Goal: Task Accomplishment & Management: Complete application form

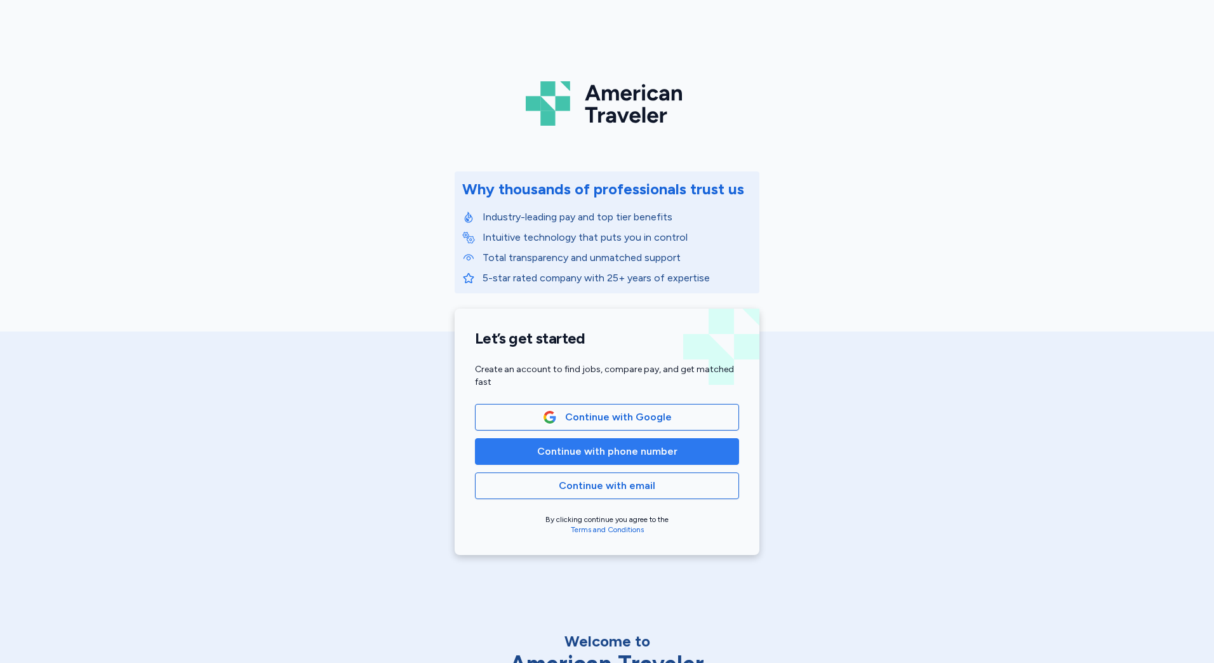
click at [576, 453] on span "Continue with phone number" at bounding box center [607, 451] width 140 height 15
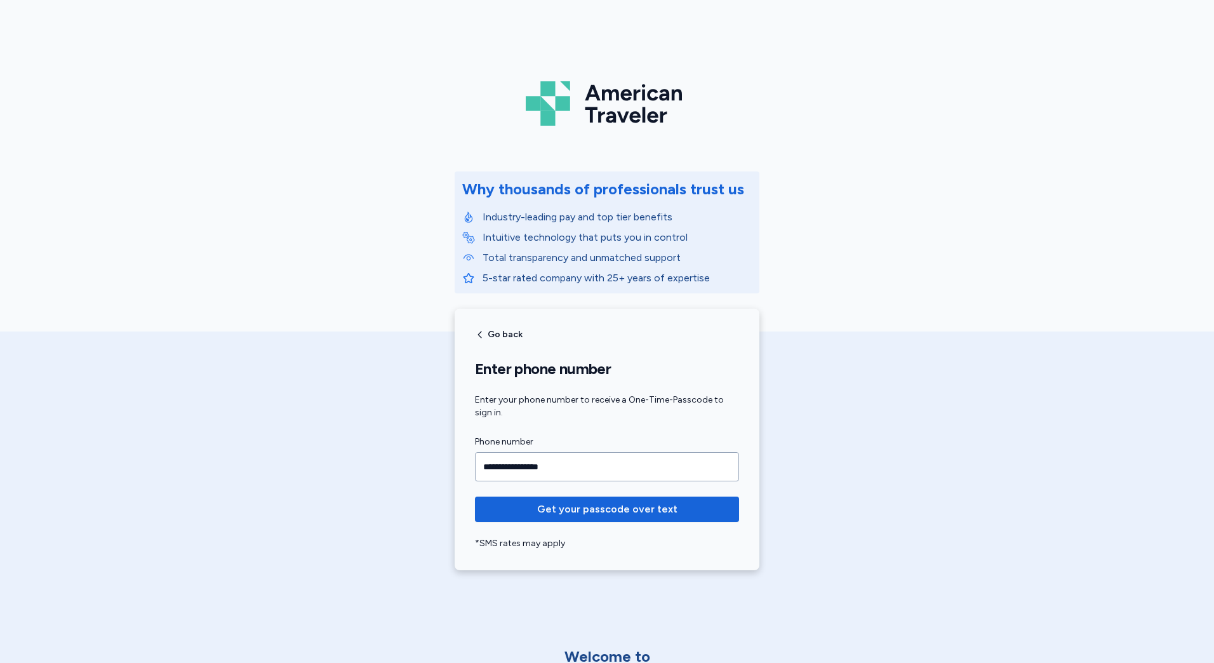
type input "**********"
click at [475, 496] on button "Get your passcode over text" at bounding box center [607, 508] width 264 height 25
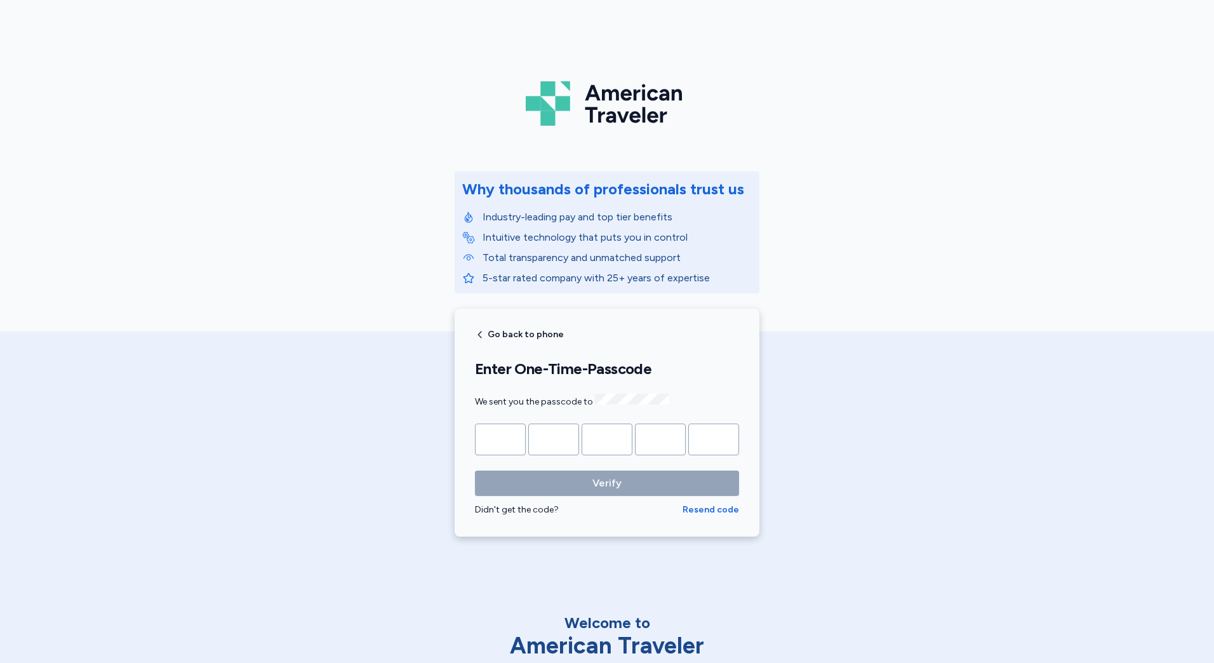
type input "*"
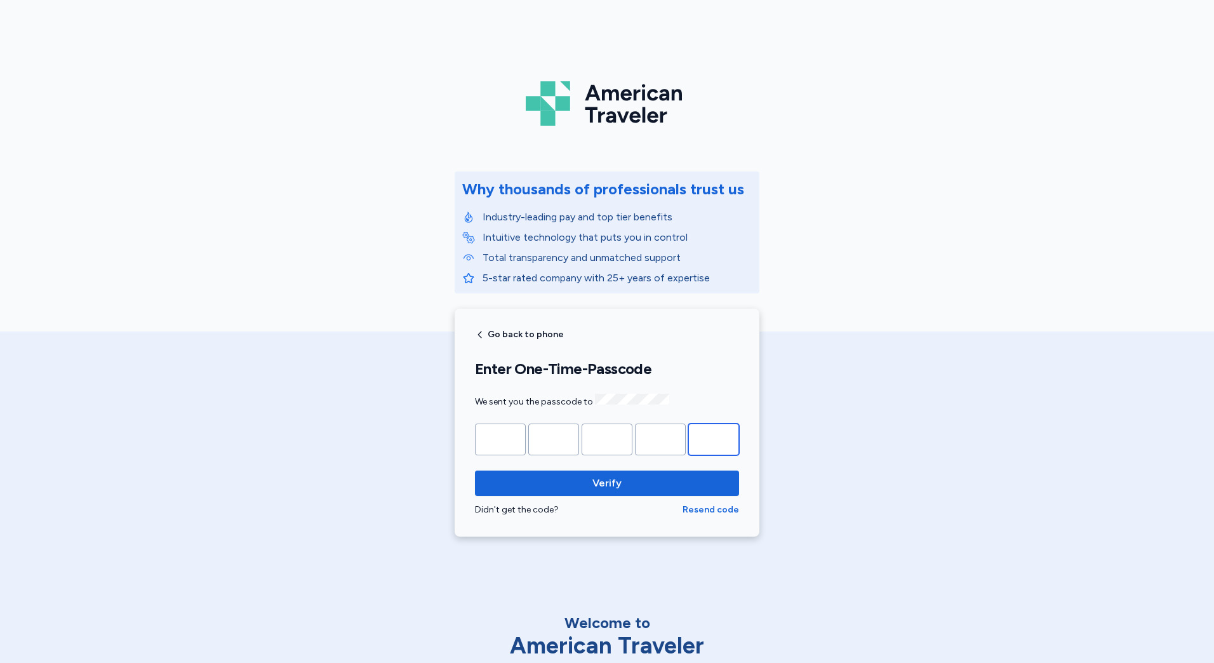
type input "*"
click at [475, 470] on button "Verify" at bounding box center [607, 482] width 264 height 25
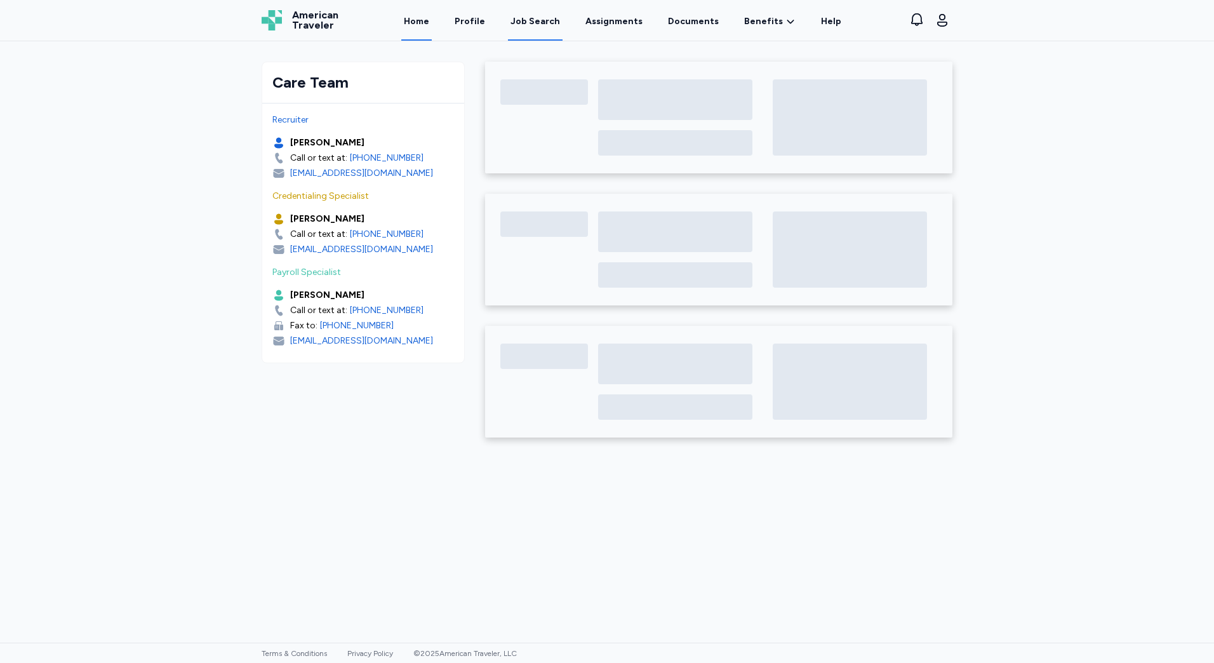
click at [517, 22] on div "Job Search" at bounding box center [535, 21] width 50 height 13
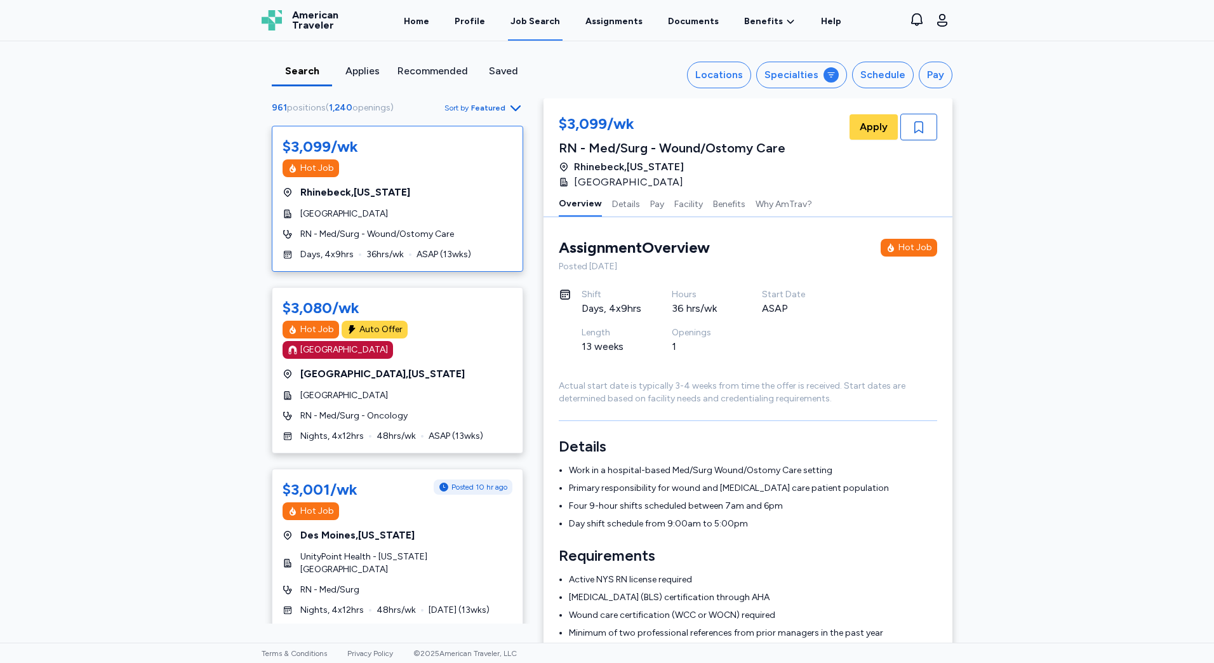
click at [343, 111] on span "1,240" at bounding box center [340, 107] width 23 height 11
click at [476, 102] on span "Sort by Featured" at bounding box center [483, 107] width 79 height 15
drag, startPoint x: 140, startPoint y: 156, endPoint x: 130, endPoint y: 140, distance: 19.4
click at [130, 140] on div "Search Applies Recommended Saved Locations Specialties Schedule Pay 961 positio…" at bounding box center [607, 341] width 1214 height 601
click at [764, 78] on button "Specialties" at bounding box center [801, 75] width 91 height 27
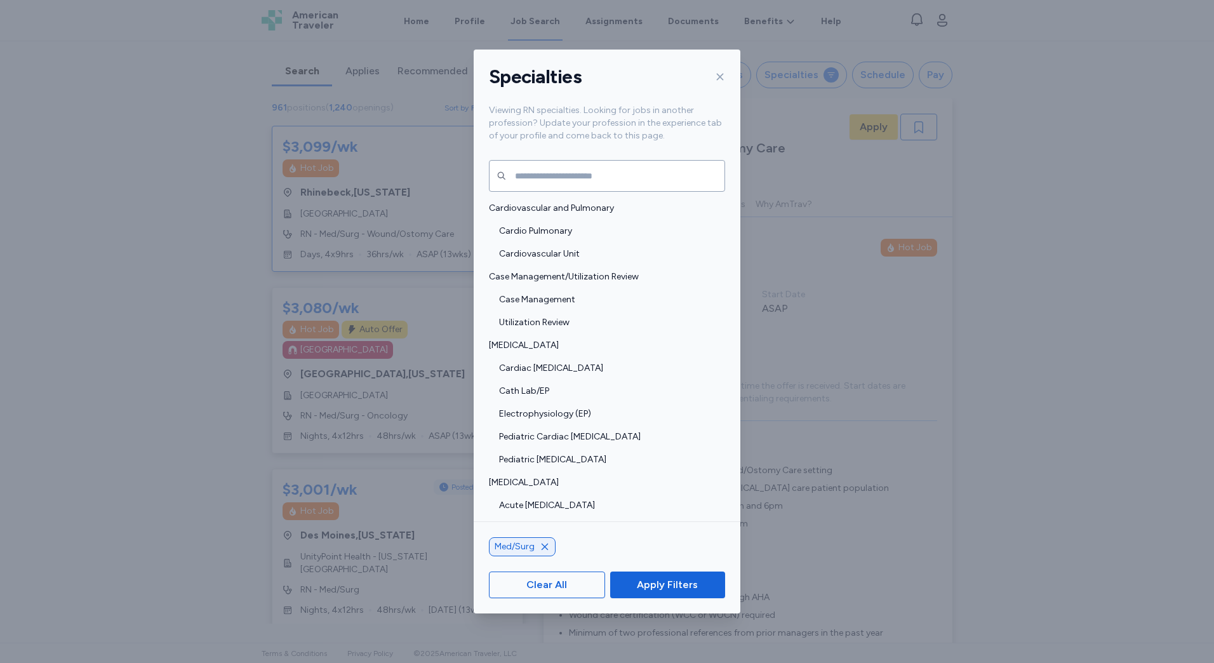
drag, startPoint x: 765, startPoint y: 110, endPoint x: 775, endPoint y: 105, distance: 11.4
click at [765, 109] on div "Specialties Viewing RN specialties. Looking for jobs in another profession? Upd…" at bounding box center [607, 331] width 1214 height 663
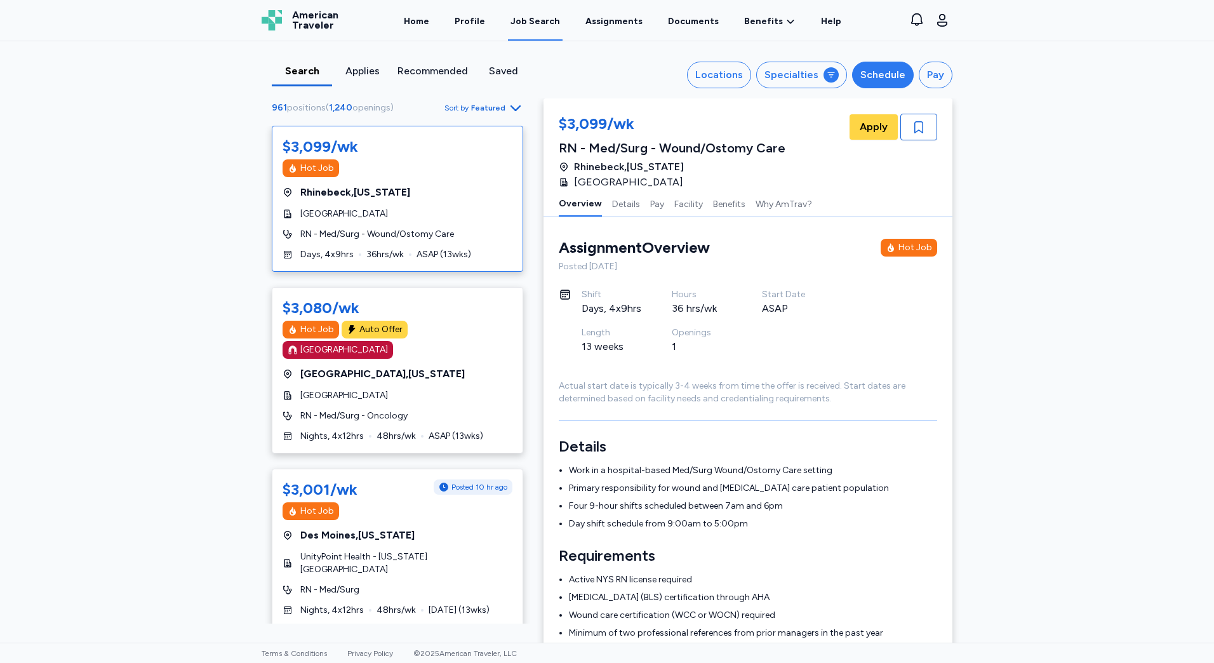
click at [858, 79] on button "Schedule" at bounding box center [883, 75] width 62 height 27
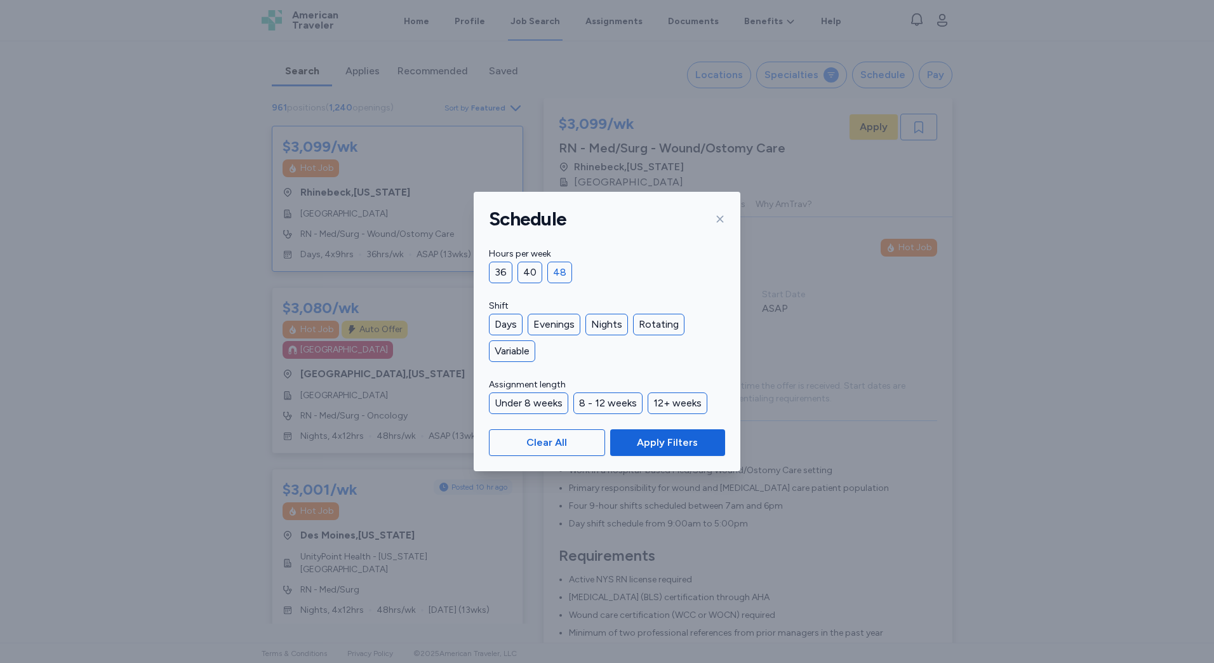
click at [558, 264] on div "48" at bounding box center [559, 273] width 25 height 22
click at [592, 322] on div "Nights" at bounding box center [606, 325] width 43 height 22
click at [629, 444] on span "Apply Filters" at bounding box center [667, 442] width 95 height 15
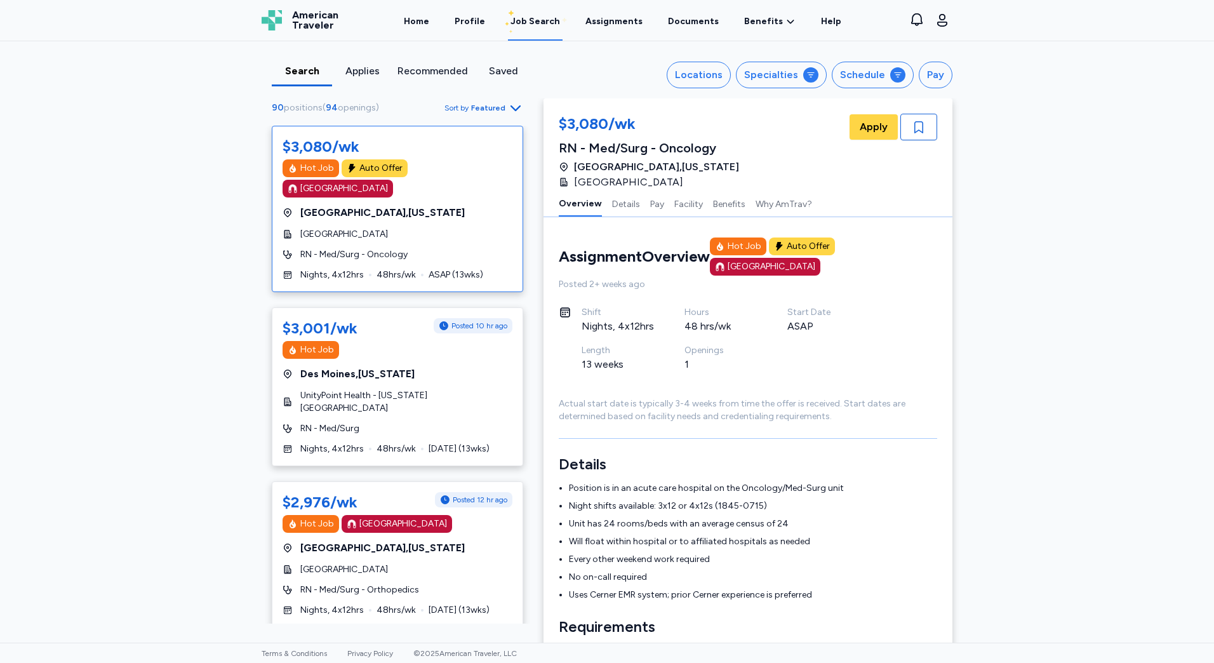
scroll to position [1, 0]
click at [431, 389] on span "UnityPoint Health - [US_STATE][GEOGRAPHIC_DATA]" at bounding box center [406, 401] width 212 height 25
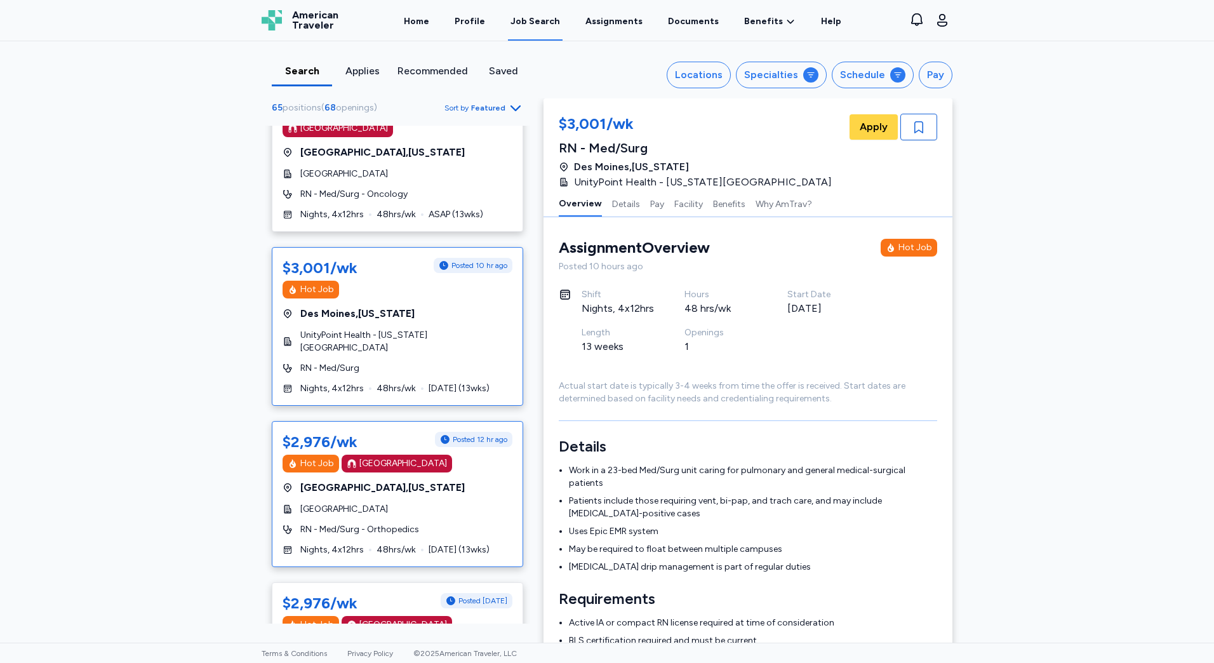
scroll to position [127, 0]
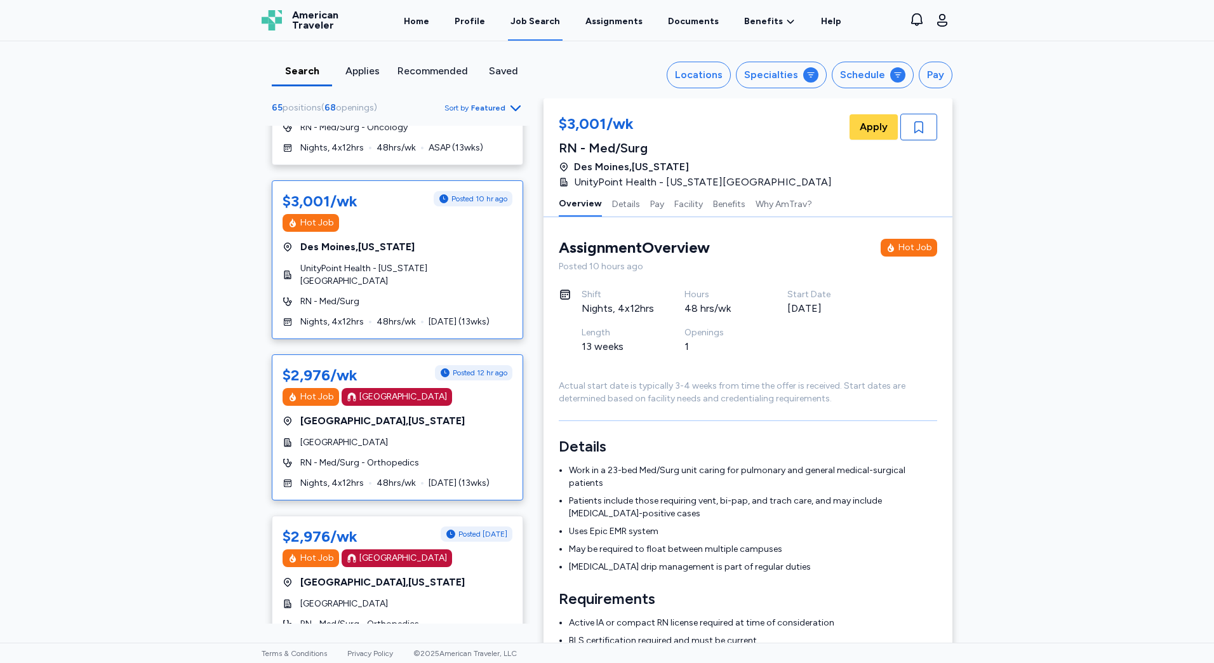
click at [418, 456] on div "RN - Med/Surg - Orthopedics" at bounding box center [398, 462] width 230 height 13
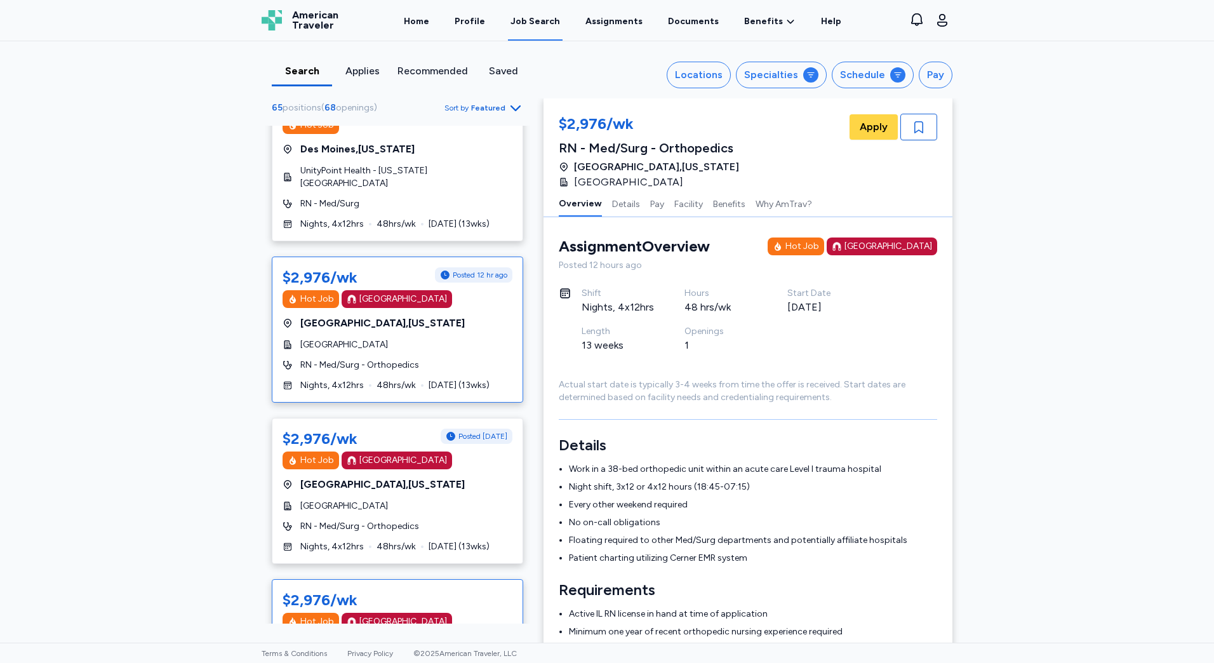
scroll to position [381, 0]
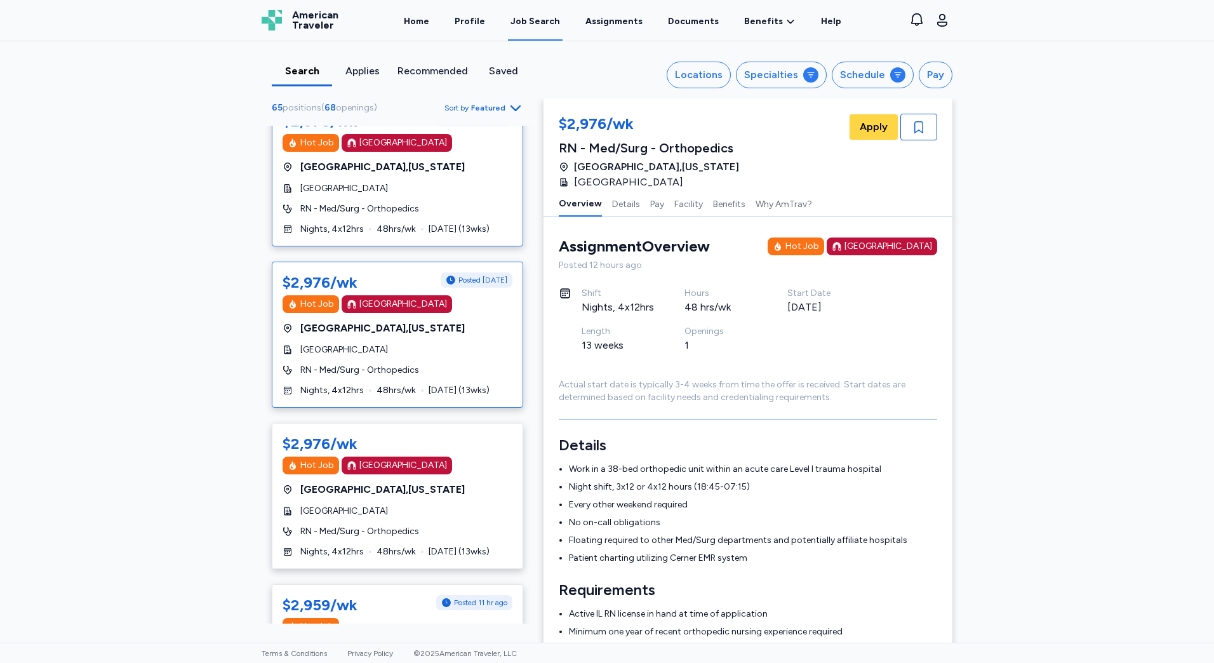
click at [433, 364] on div "RN - Med/Surg - Orthopedics" at bounding box center [398, 370] width 230 height 13
click at [438, 456] on div "Hot Job [GEOGRAPHIC_DATA]" at bounding box center [398, 465] width 230 height 18
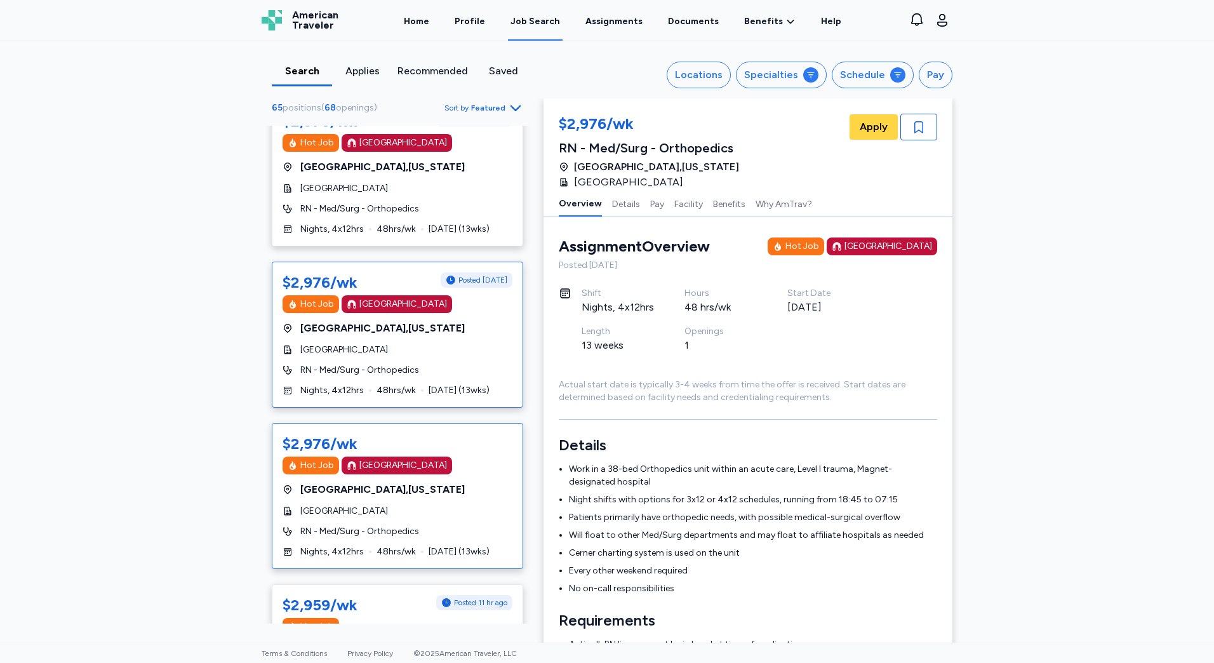
click at [433, 364] on div "RN - Med/Surg - Orthopedics" at bounding box center [398, 370] width 230 height 13
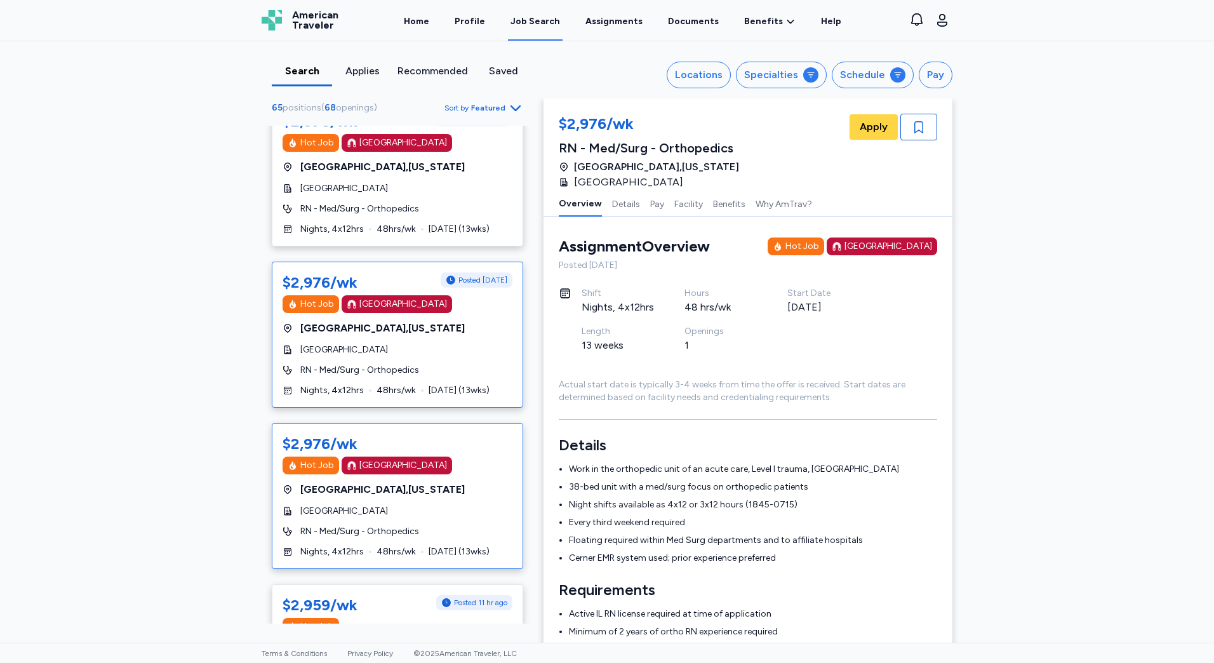
click at [471, 460] on div "$2,976/wk Hot Job [GEOGRAPHIC_DATA] [GEOGRAPHIC_DATA] , [US_STATE][GEOGRAPHIC_D…" at bounding box center [397, 496] width 251 height 146
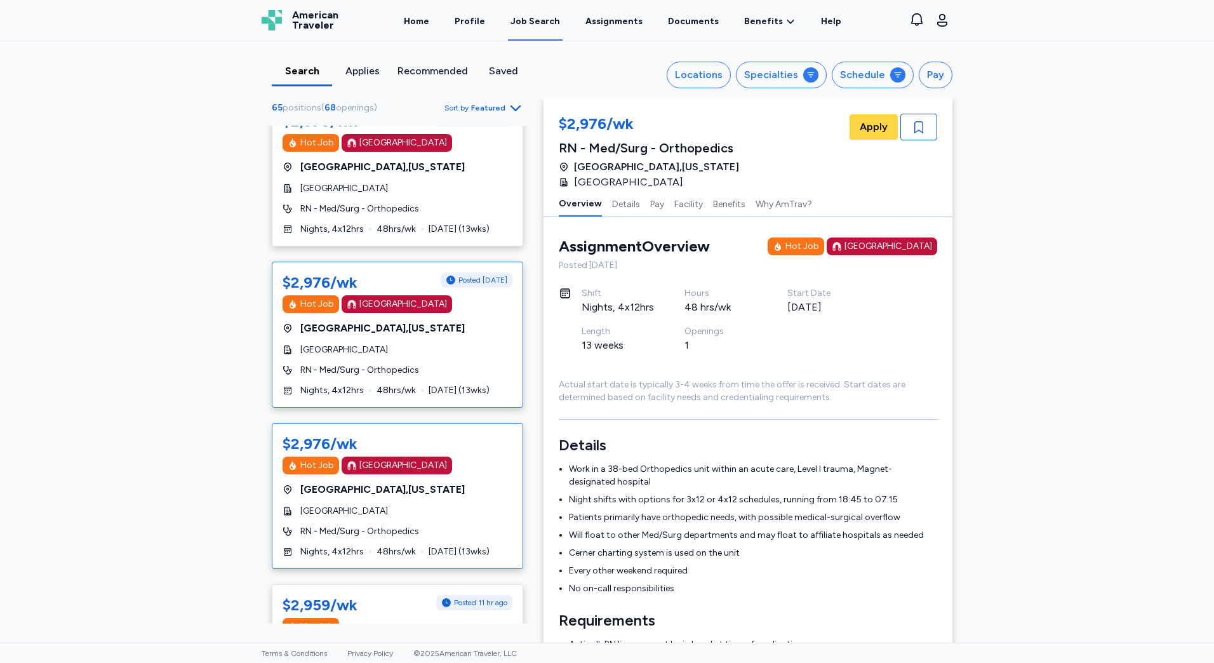
click at [433, 384] on span "[DATE] ( 13 wks)" at bounding box center [459, 390] width 61 height 13
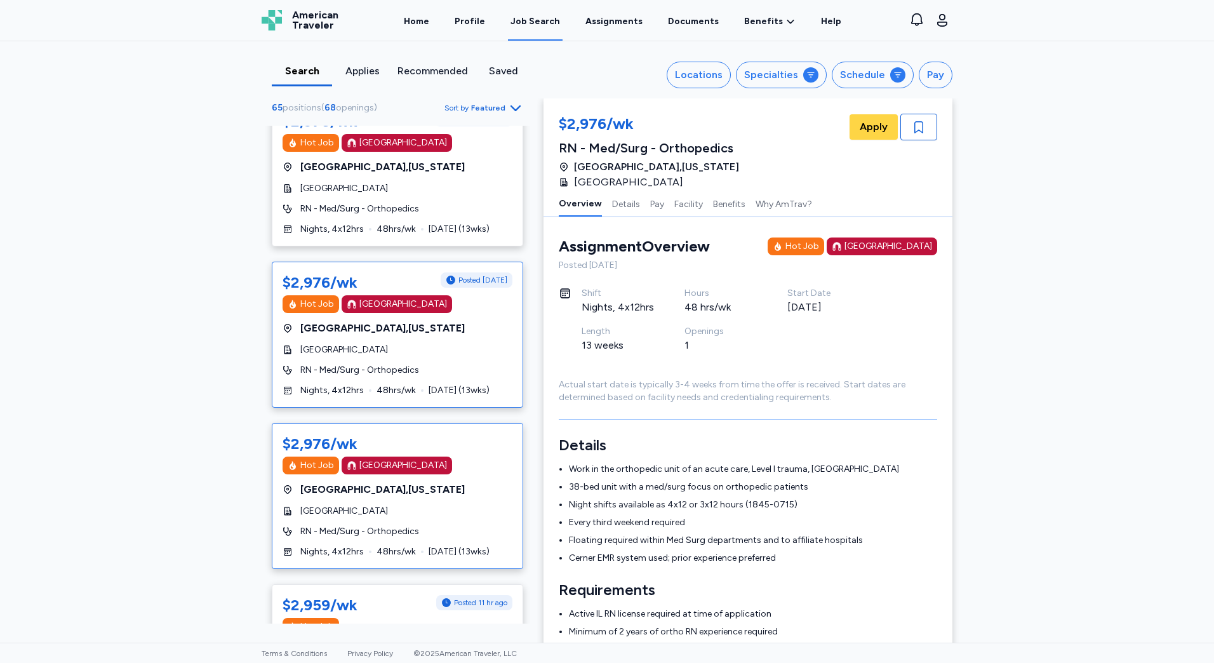
click at [451, 456] on div "Hot Job [GEOGRAPHIC_DATA]" at bounding box center [398, 465] width 230 height 18
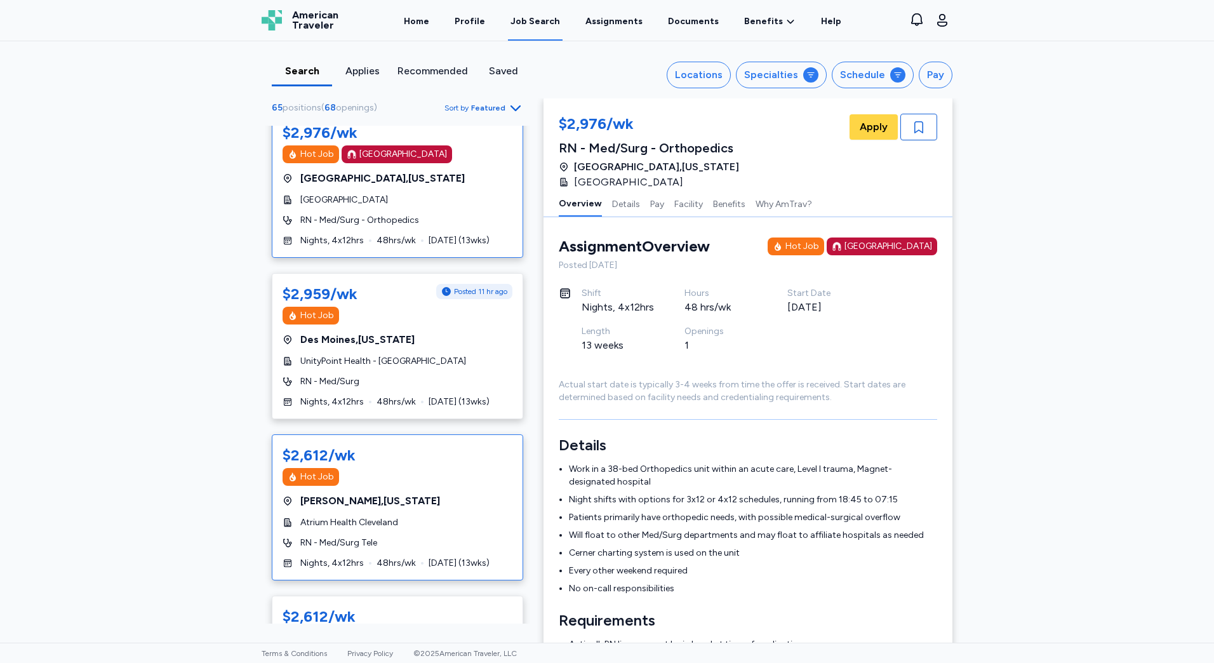
scroll to position [698, 0]
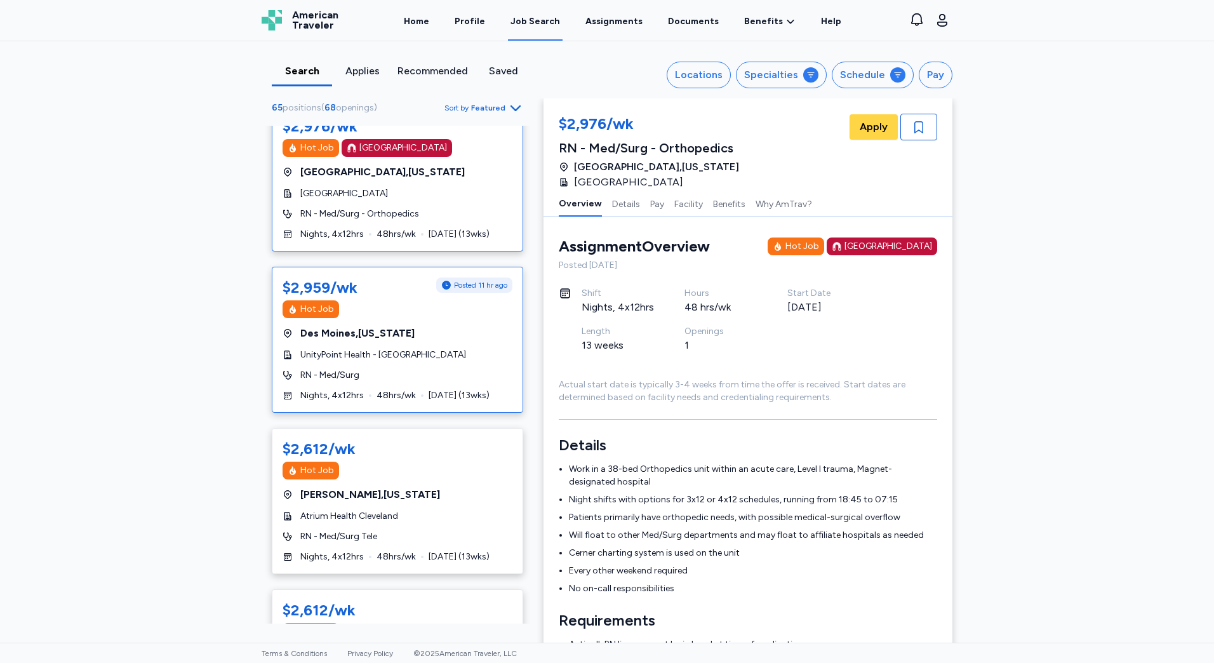
click at [467, 369] on div "RN - Med/Surg" at bounding box center [398, 375] width 230 height 13
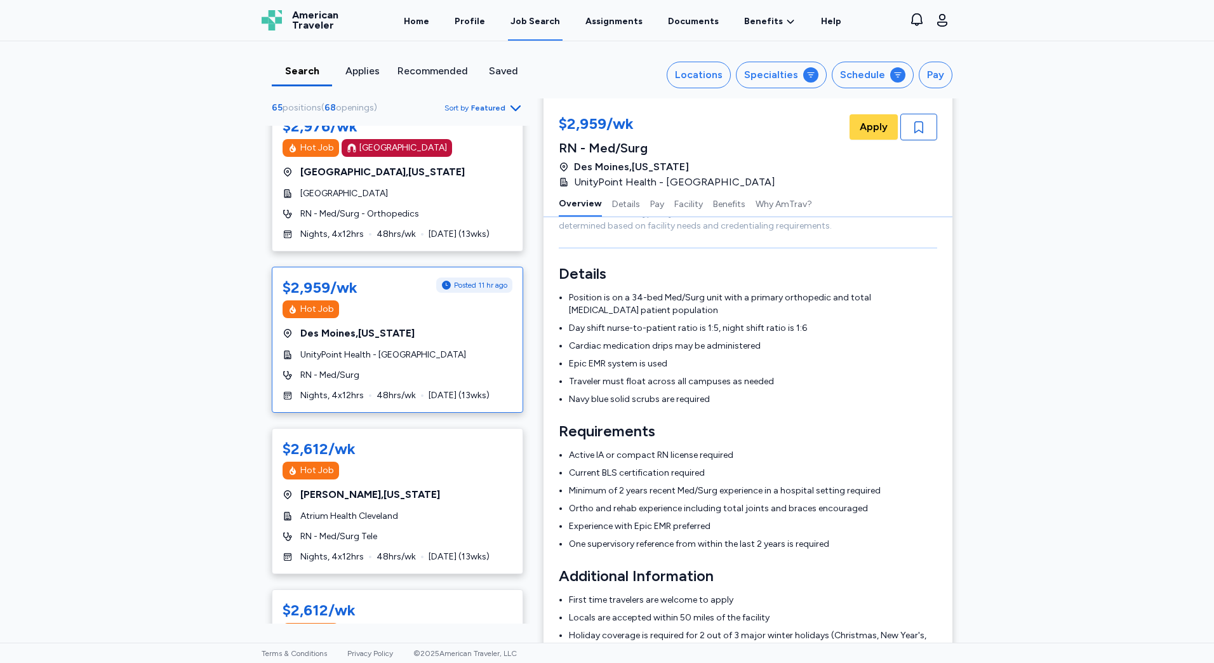
scroll to position [192, 0]
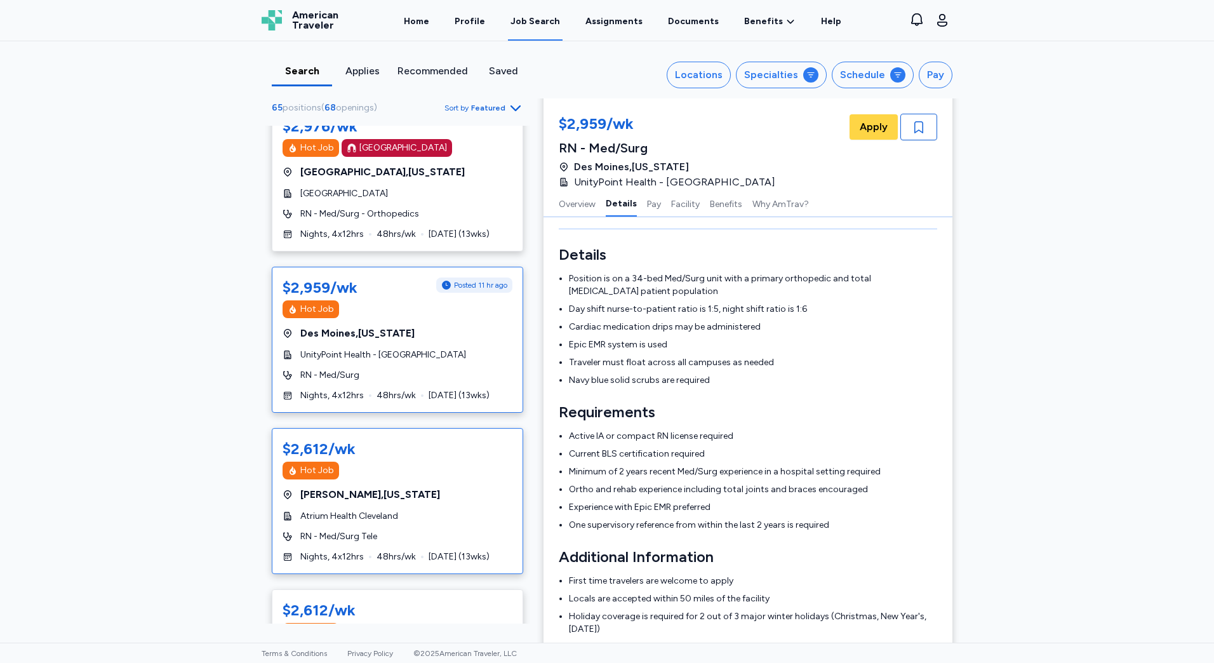
click at [489, 487] on div "[GEOGRAPHIC_DATA] , [US_STATE]" at bounding box center [398, 494] width 230 height 15
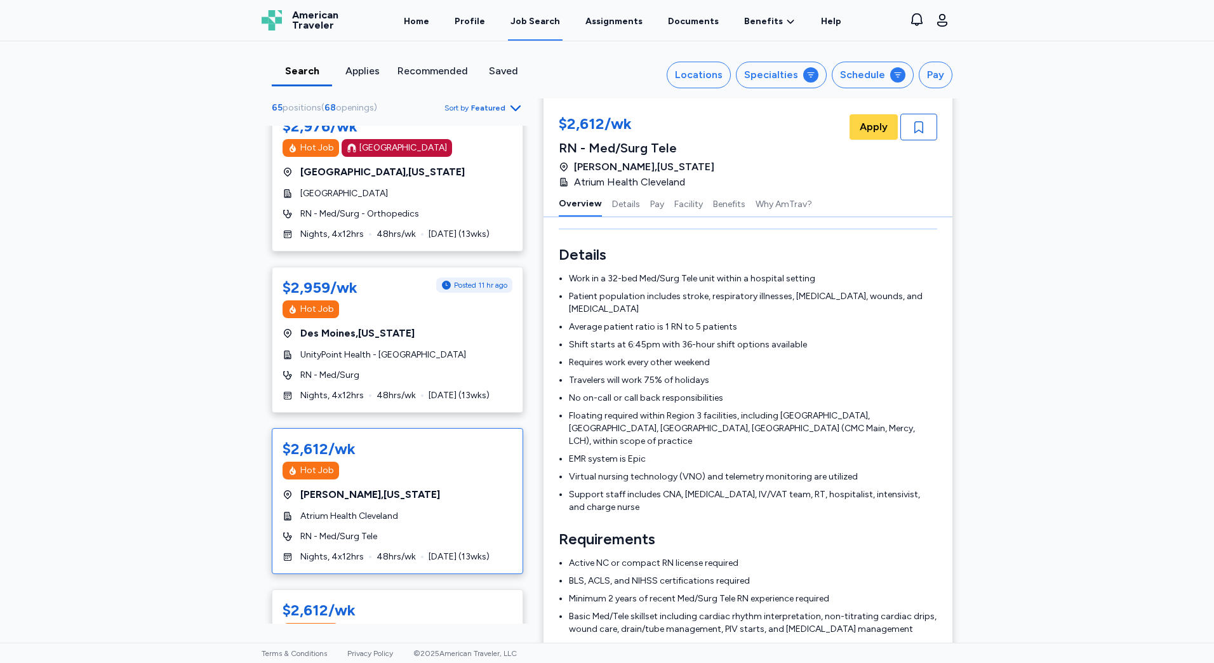
scroll to position [1, 0]
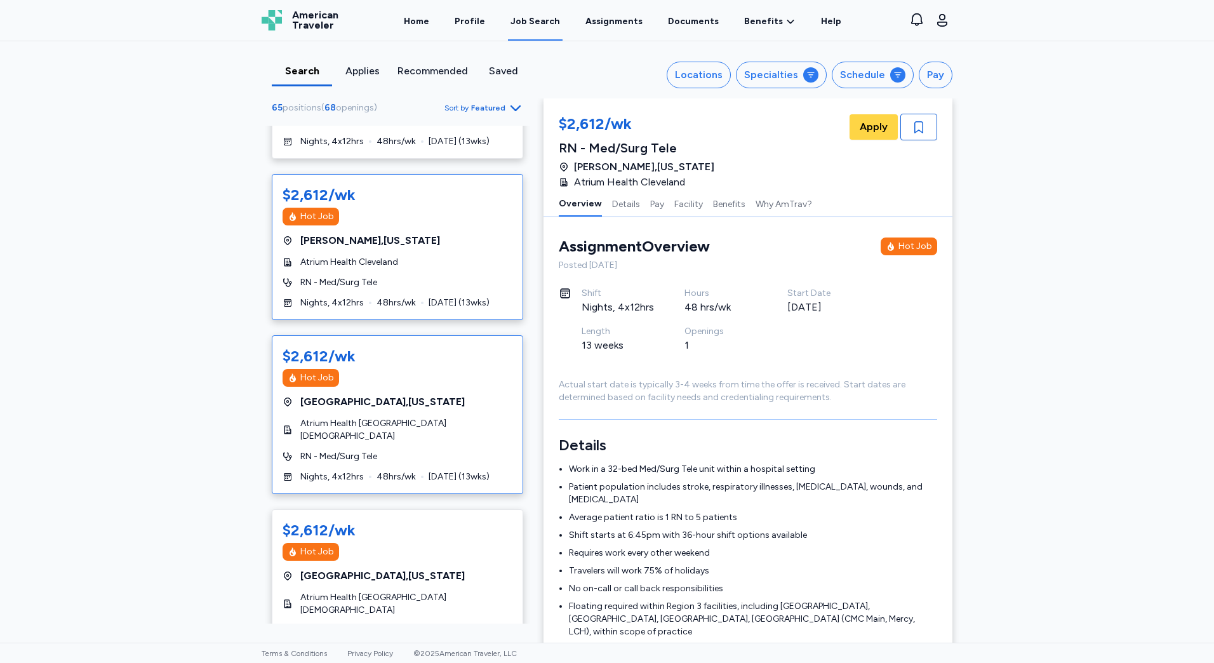
click at [455, 450] on div "RN - Med/Surg Tele" at bounding box center [398, 456] width 230 height 13
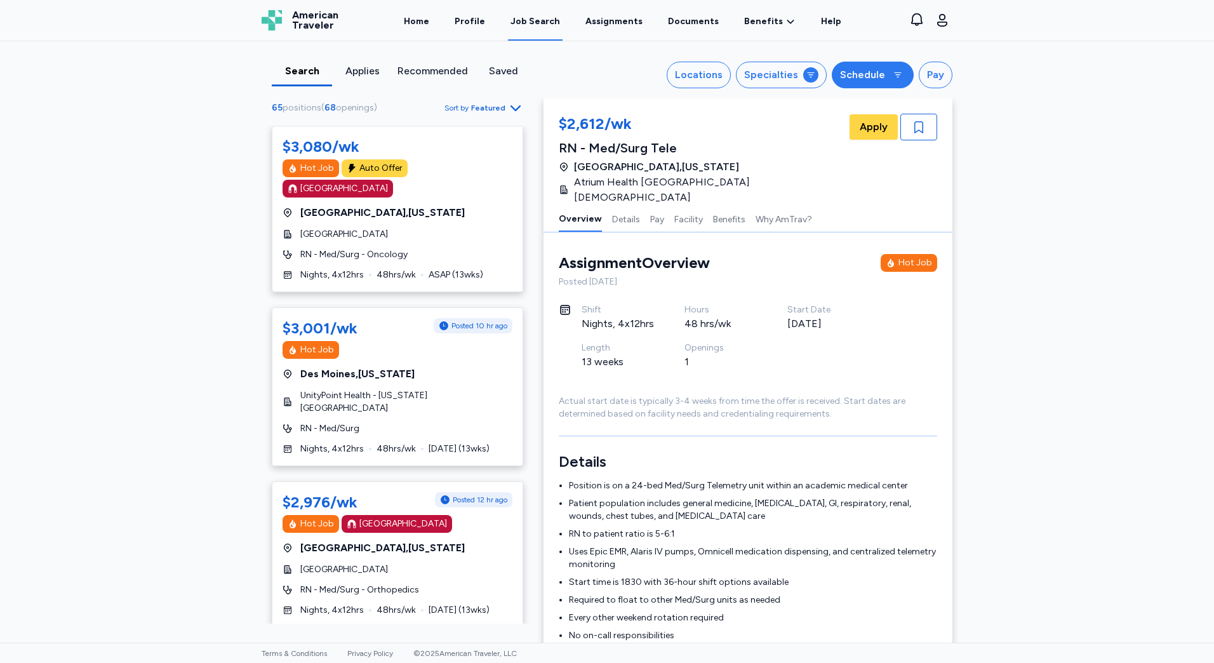
click at [845, 65] on button "Schedule" at bounding box center [873, 75] width 82 height 27
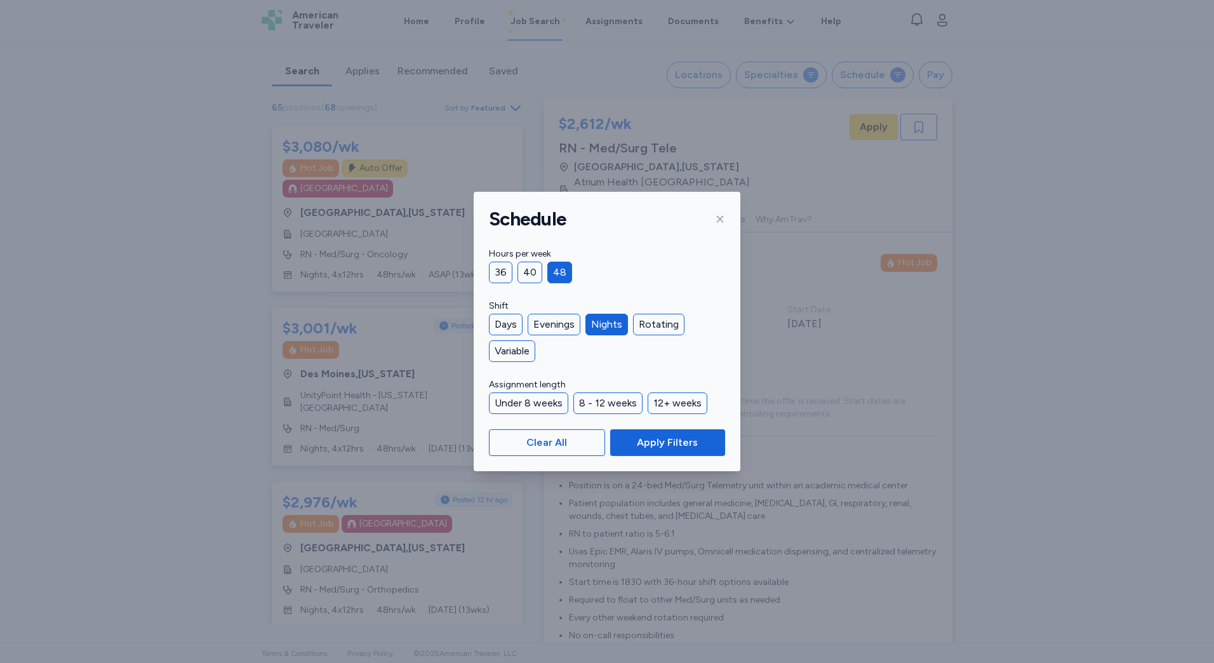
click at [706, 230] on div "Schedule" at bounding box center [607, 219] width 267 height 55
click at [715, 225] on div at bounding box center [717, 219] width 15 height 20
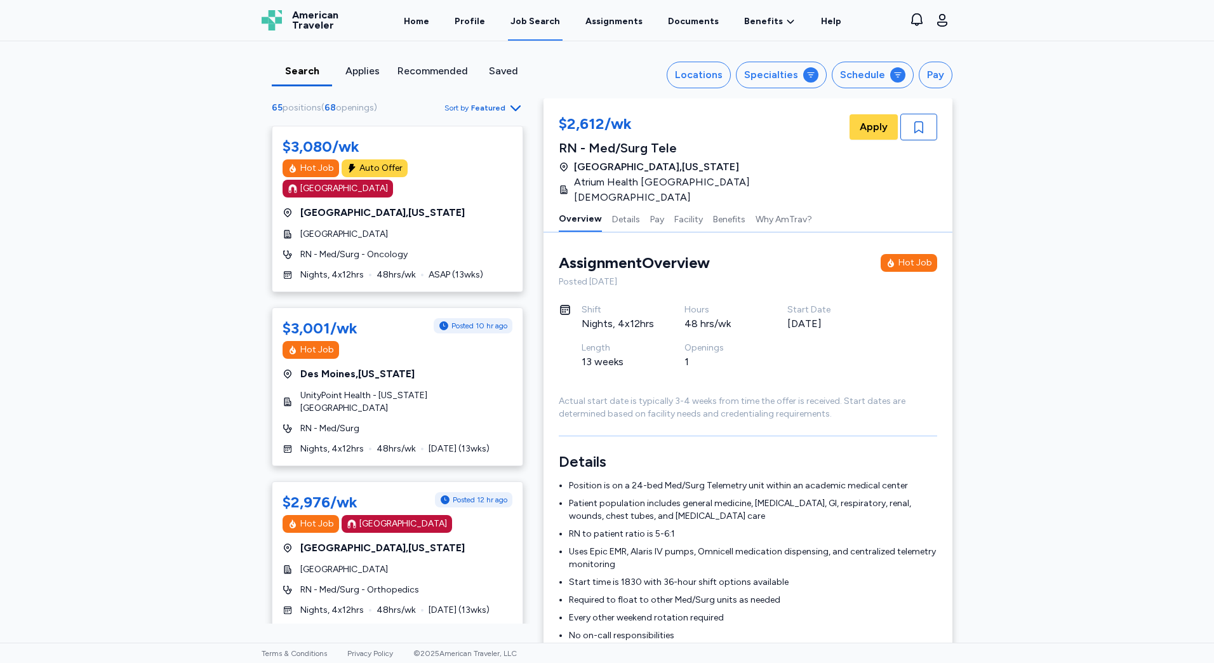
click at [766, 102] on div "$2,612/wk RN - Med/Surg Tele [GEOGRAPHIC_DATA] , [US_STATE] Atrium Health Wake …" at bounding box center [747, 151] width 409 height 107
click at [771, 66] on button "Specialties" at bounding box center [781, 75] width 91 height 27
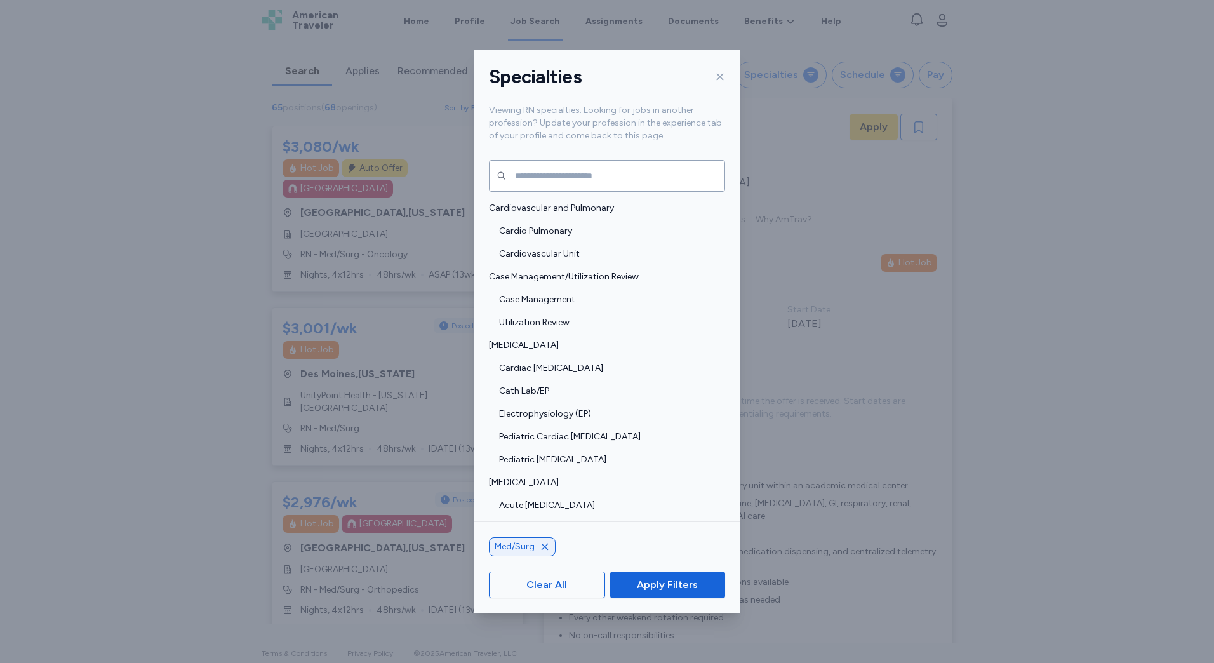
click at [721, 74] on icon at bounding box center [720, 77] width 10 height 10
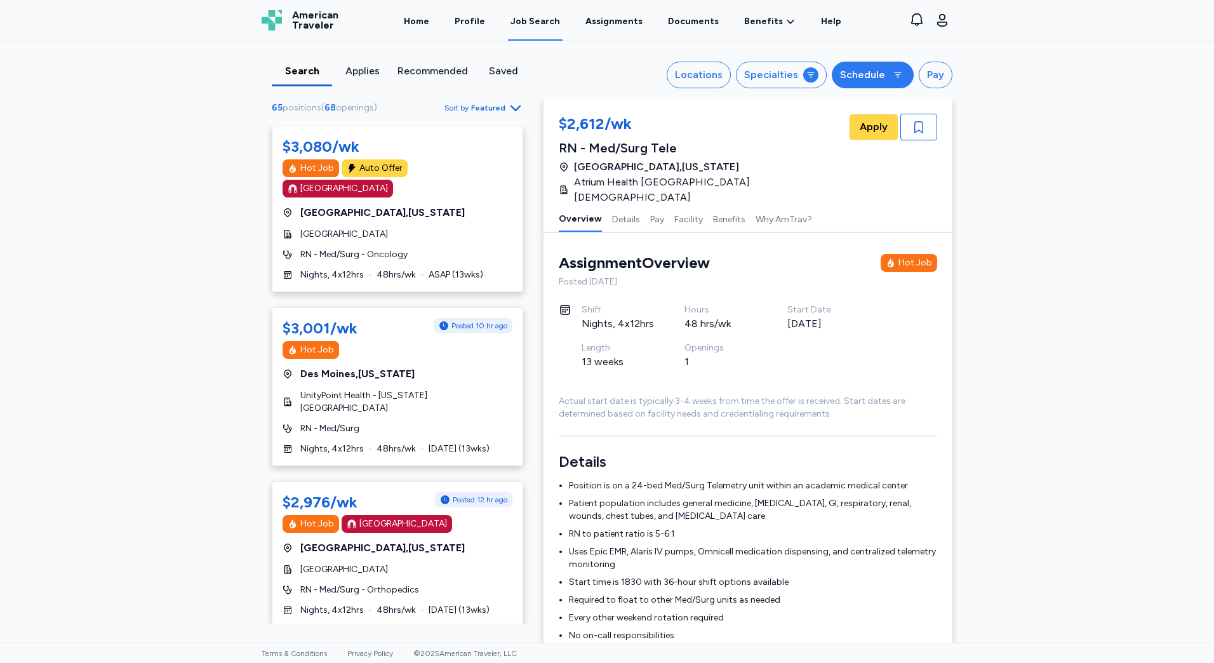
click at [846, 75] on div "Schedule" at bounding box center [862, 74] width 45 height 15
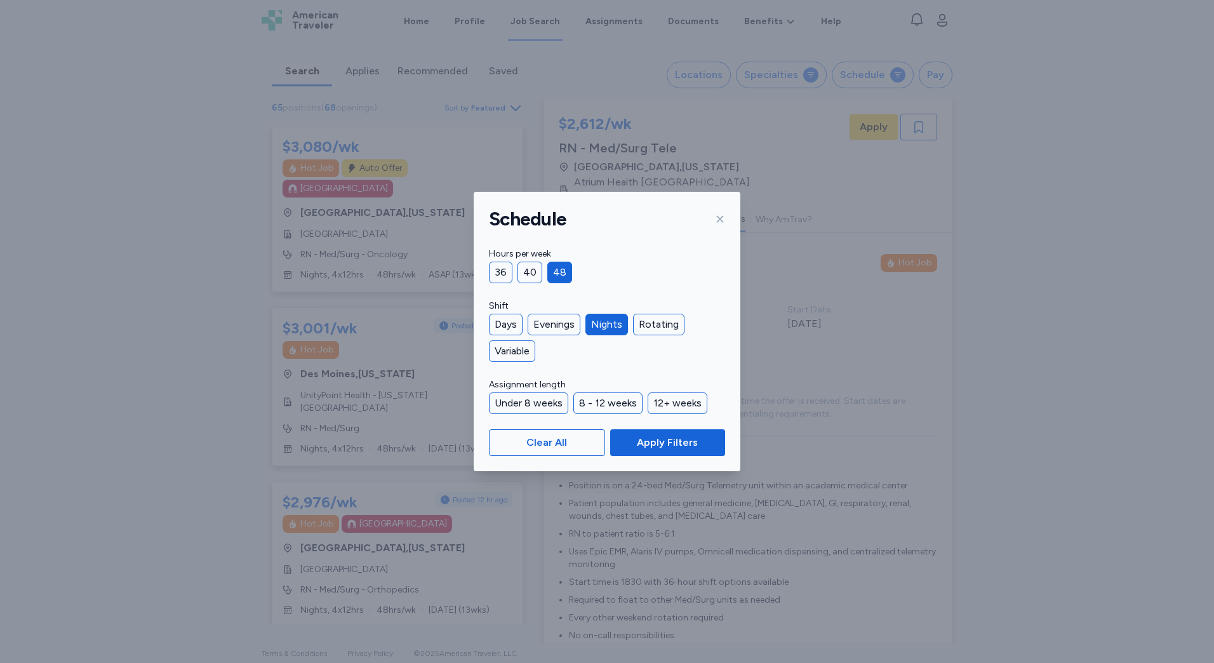
click at [719, 213] on div at bounding box center [717, 219] width 15 height 20
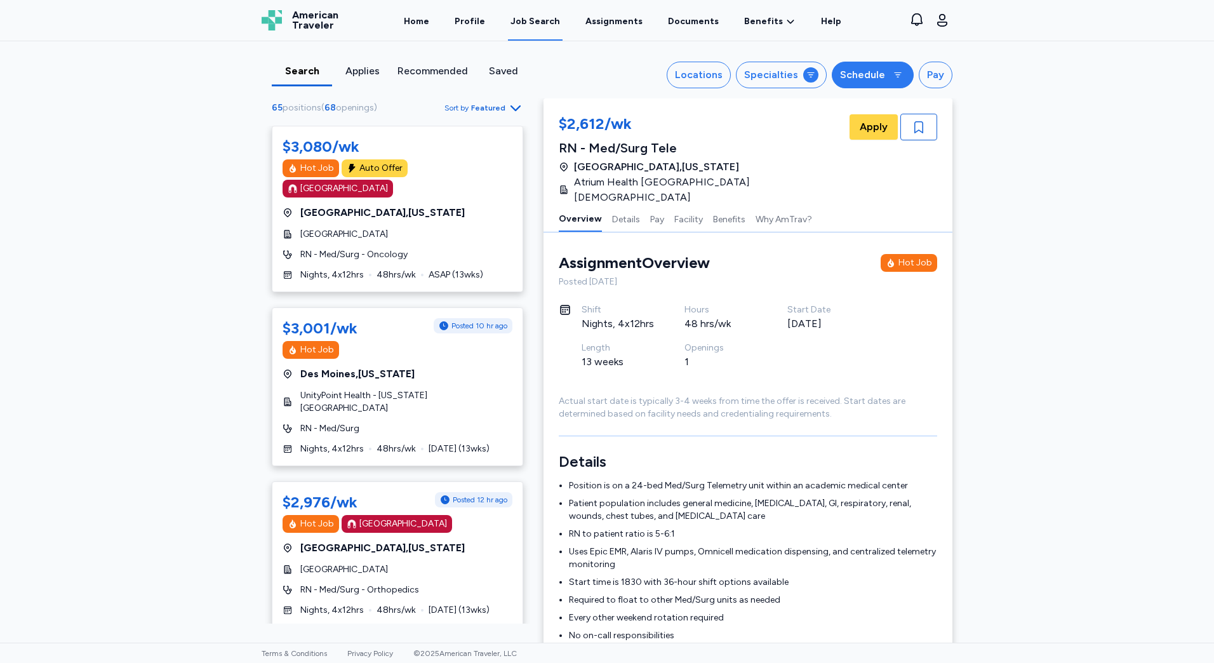
click at [853, 80] on div "Schedule" at bounding box center [862, 74] width 45 height 15
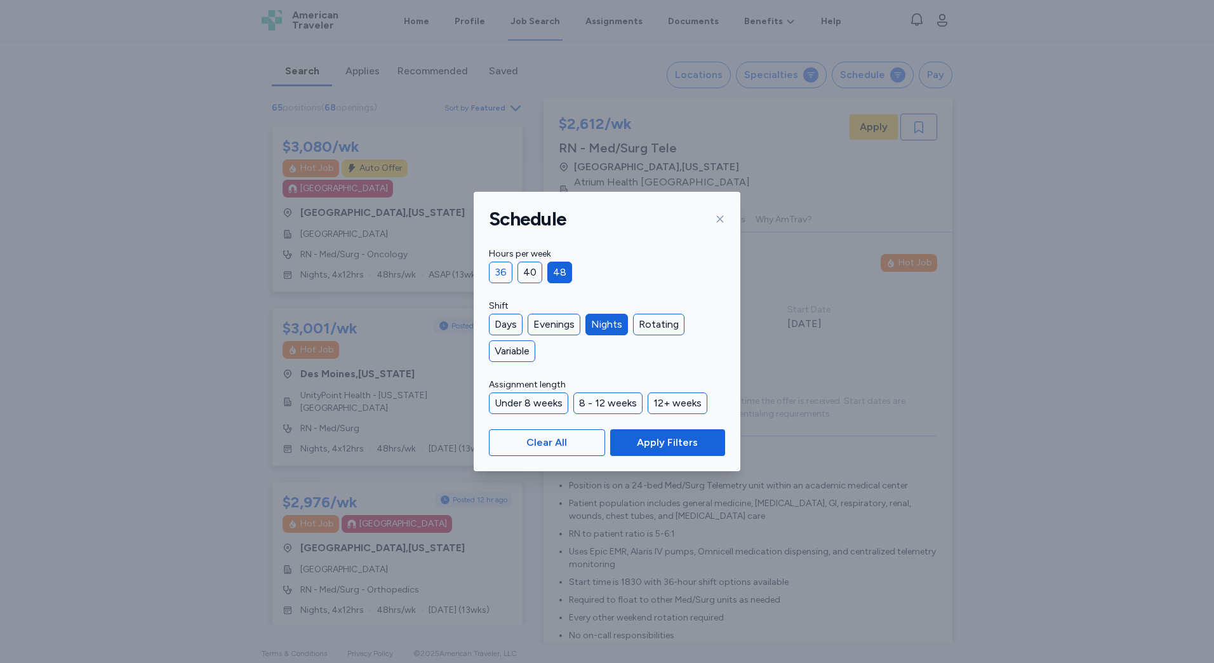
drag, startPoint x: 508, startPoint y: 269, endPoint x: 566, endPoint y: 300, distance: 65.6
click at [509, 269] on div "36" at bounding box center [500, 273] width 23 height 22
click at [557, 271] on div "48" at bounding box center [559, 273] width 25 height 22
click at [686, 430] on button "Apply Filters" at bounding box center [667, 442] width 115 height 27
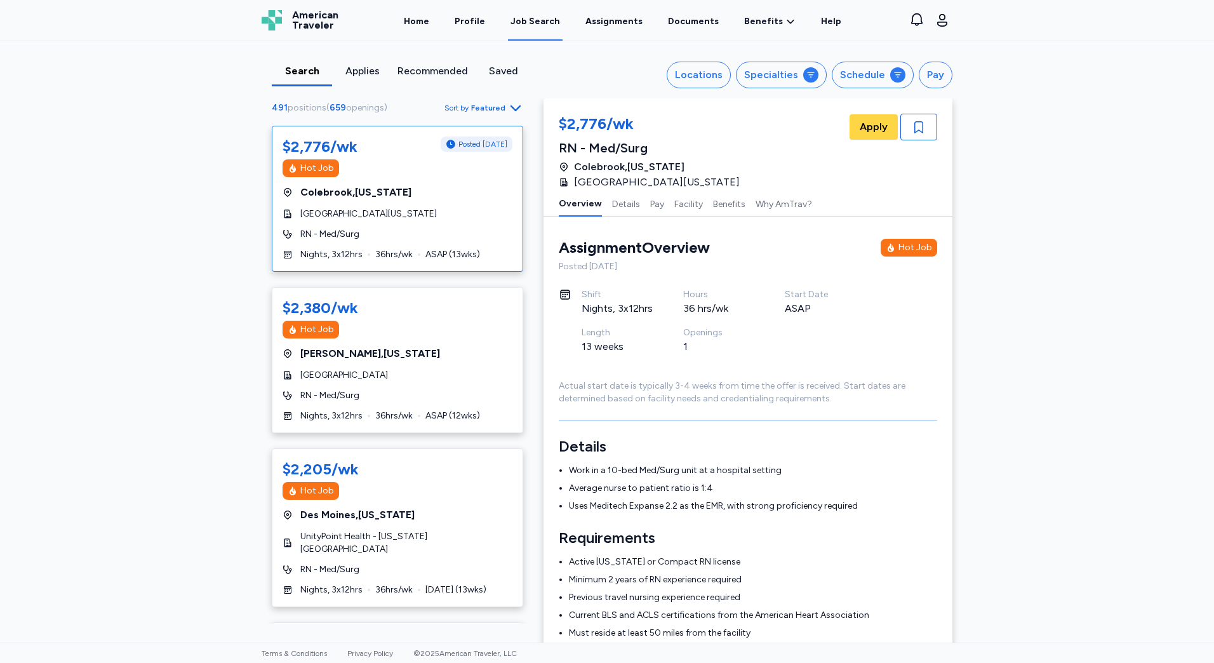
click at [457, 225] on div "$2,776/wk Posted [DATE] Hot Job [GEOGRAPHIC_DATA] , [US_STATE] [GEOGRAPHIC_DATA…" at bounding box center [397, 199] width 251 height 146
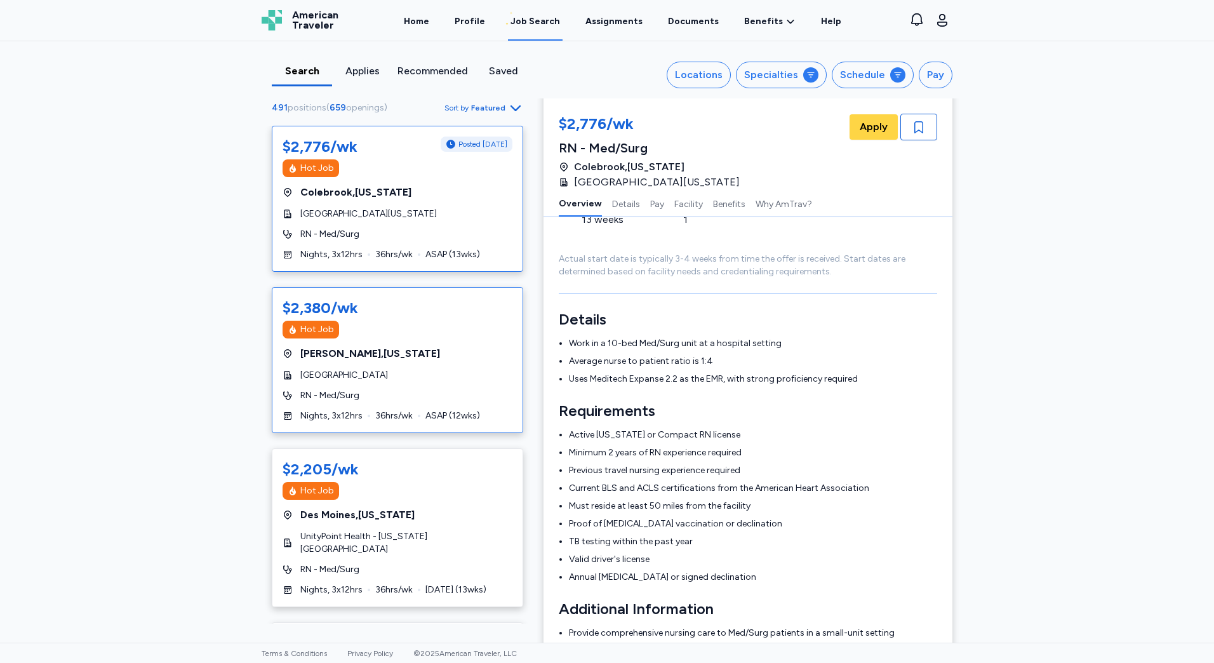
click at [472, 383] on div "$2,380/wk Hot Job Keene , [US_STATE][GEOGRAPHIC_DATA] RN - Med/Surg Nights, 3x1…" at bounding box center [397, 360] width 251 height 146
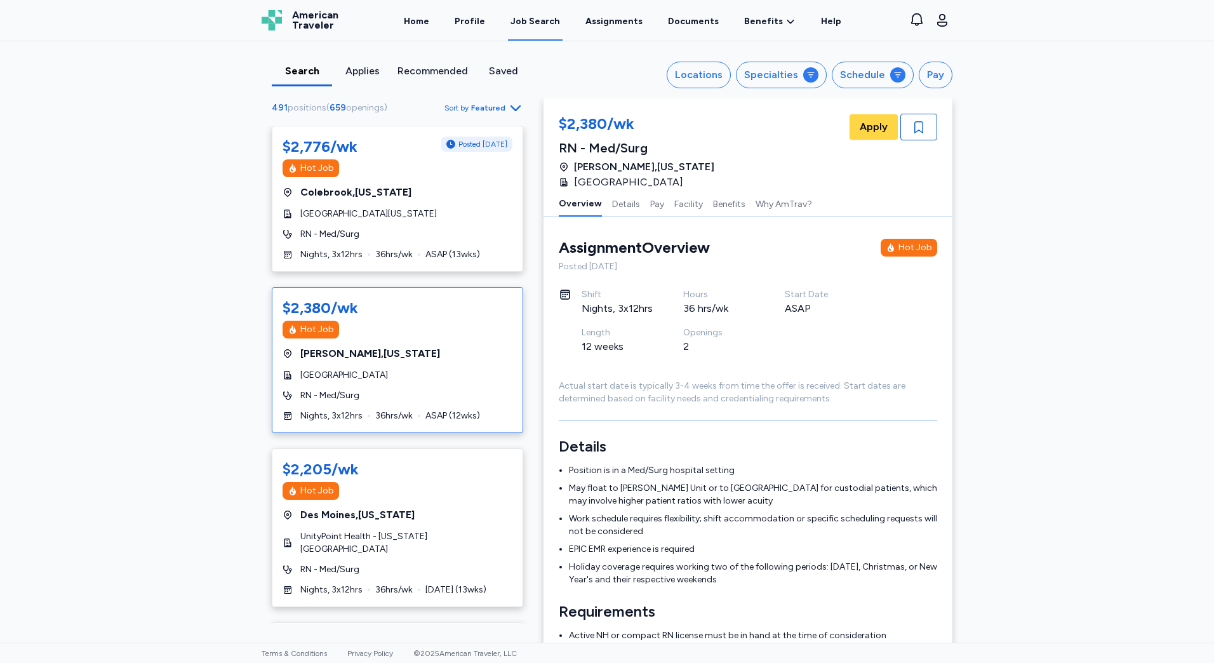
click at [478, 110] on span "Featured" at bounding box center [488, 108] width 34 height 10
click at [453, 168] on div "Highest Pay" at bounding box center [442, 163] width 152 height 25
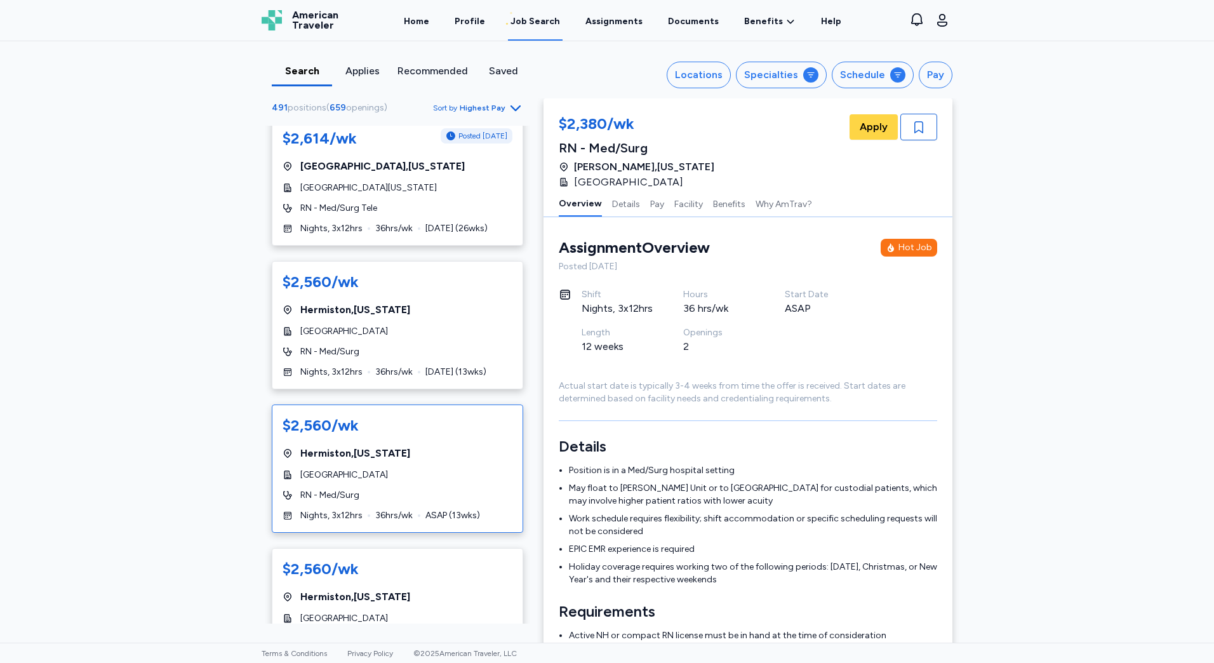
scroll to position [381, 0]
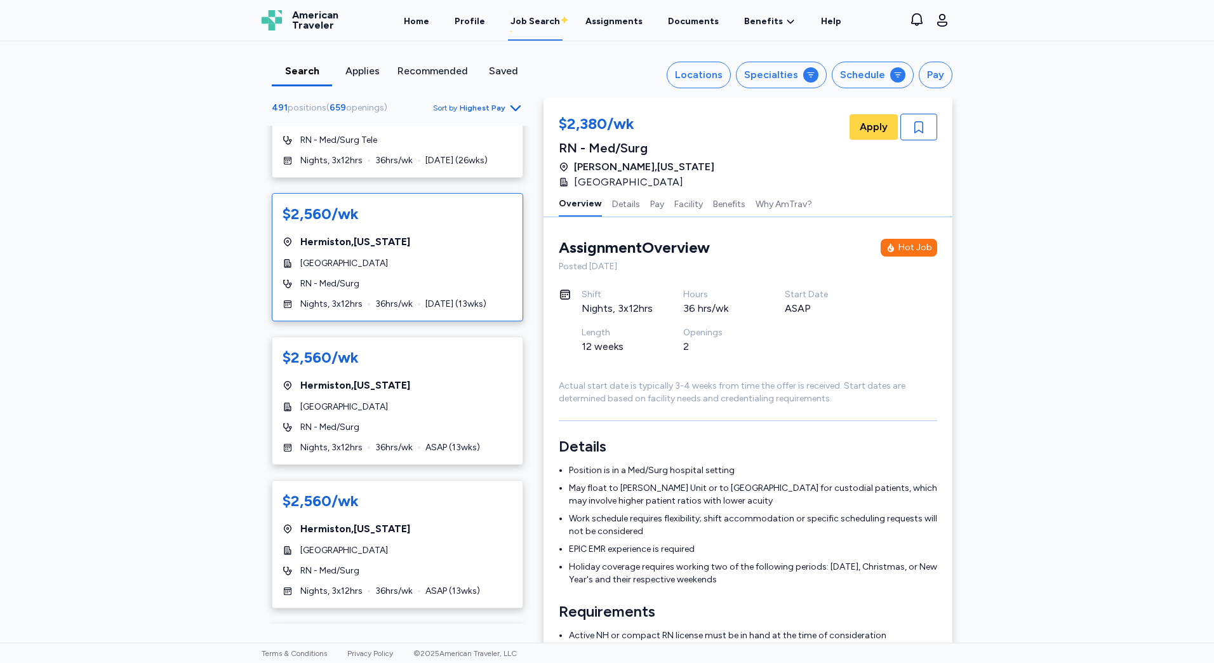
click at [427, 298] on div "$2,560/wk [GEOGRAPHIC_DATA] , [US_STATE] [GEOGRAPHIC_DATA] RN - Med/Surg Nights…" at bounding box center [397, 257] width 251 height 128
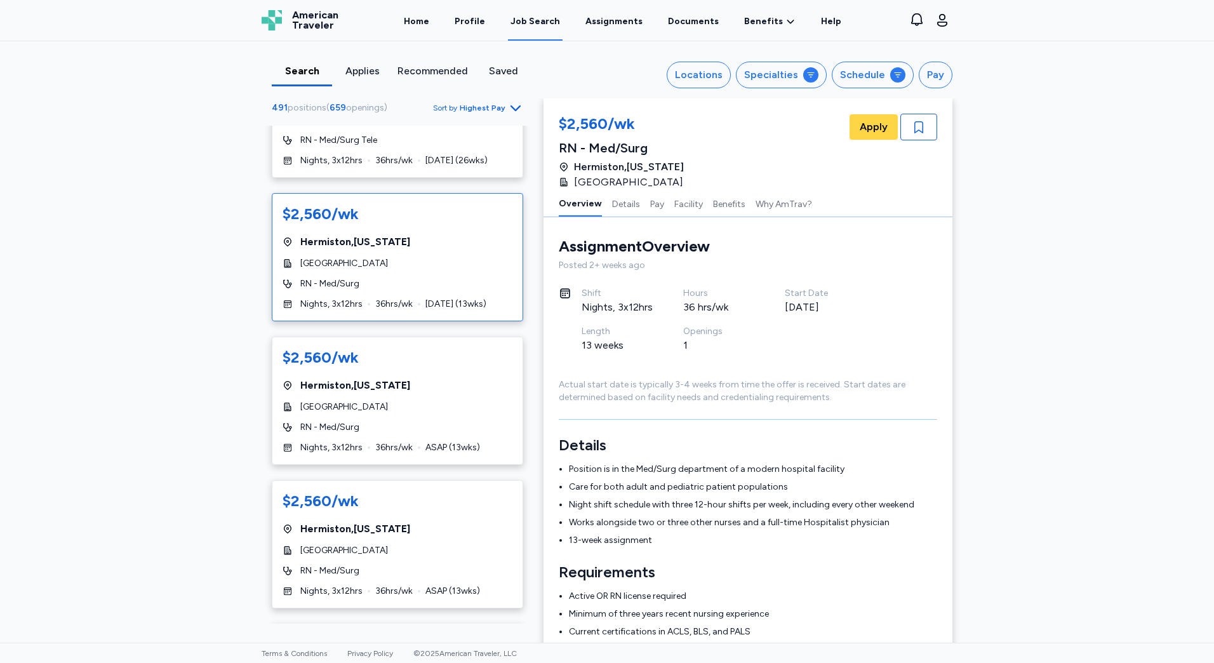
click at [830, 389] on div "Actual start date is typically 3-4 weeks from time the offer is received. Start…" at bounding box center [748, 390] width 378 height 25
drag, startPoint x: 830, startPoint y: 389, endPoint x: 893, endPoint y: 383, distance: 62.5
click at [893, 383] on div "Actual start date is typically 3-4 weeks from time the offer is received. Start…" at bounding box center [748, 390] width 378 height 25
click at [888, 478] on ul "Position is in the Med/Surg department of a modern hospital facility Care for b…" at bounding box center [748, 505] width 378 height 84
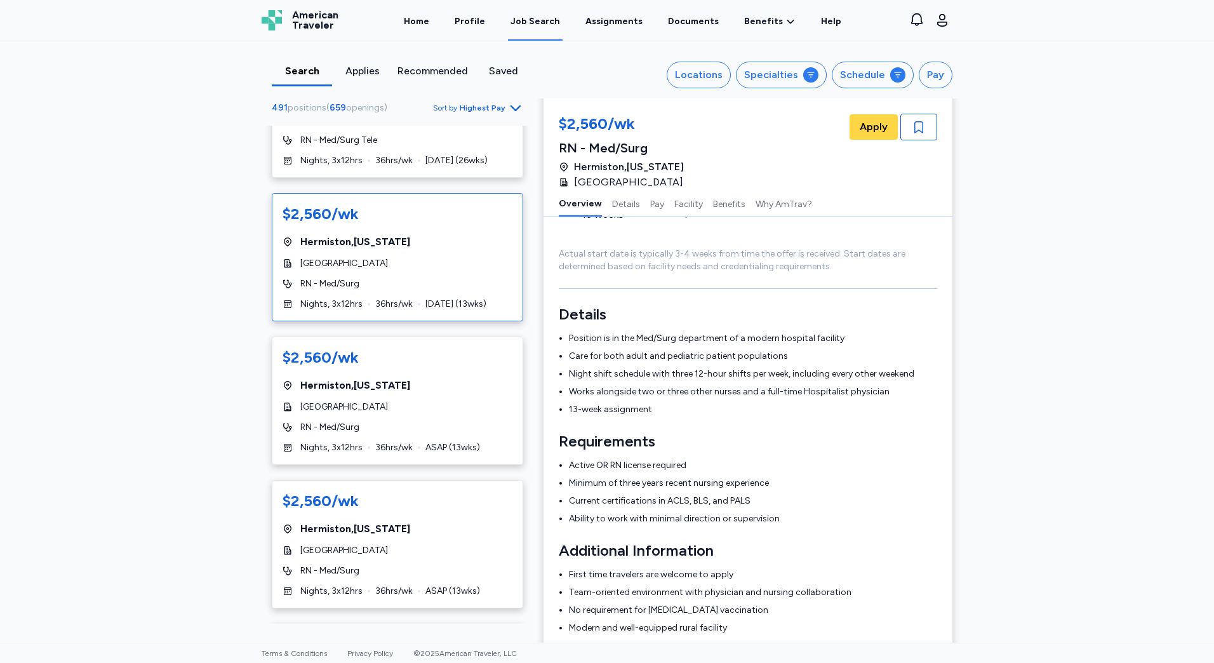
scroll to position [192, 0]
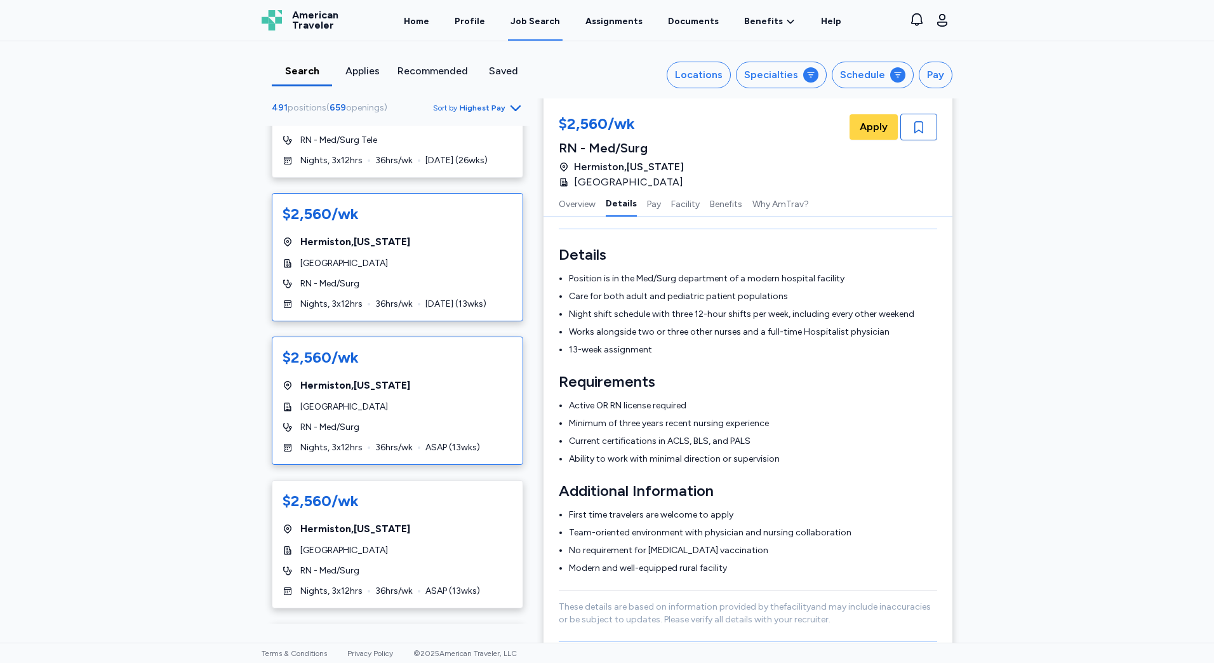
click at [389, 387] on div "[GEOGRAPHIC_DATA] , [US_STATE]" at bounding box center [398, 385] width 230 height 15
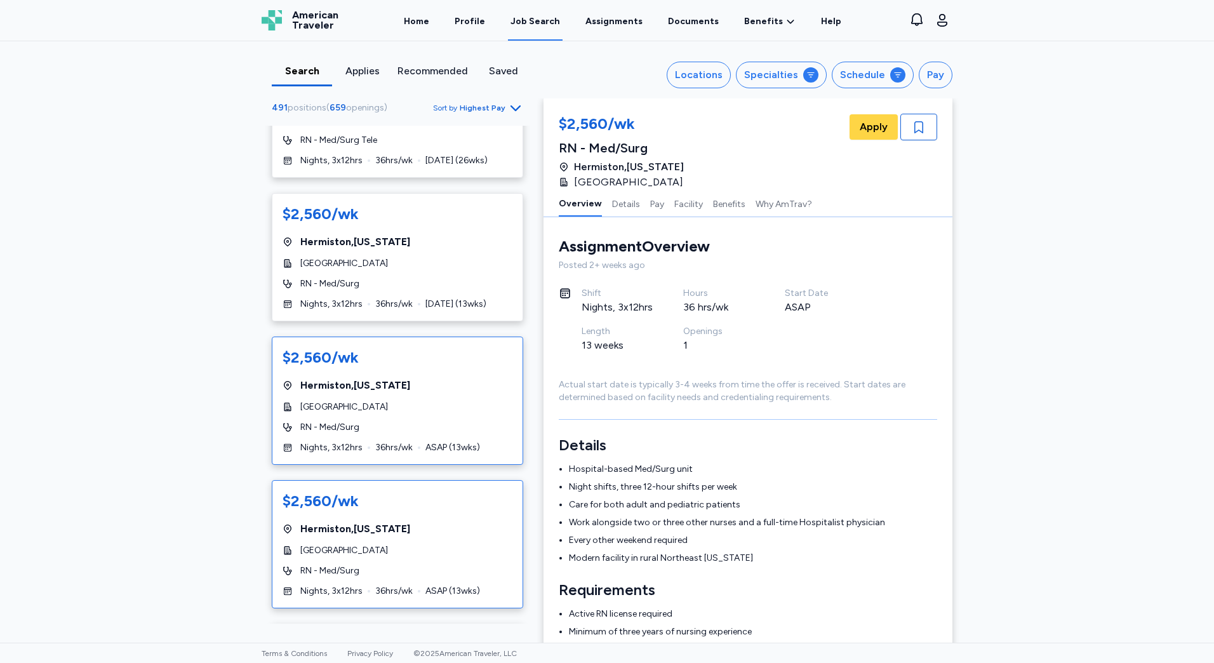
click at [406, 516] on div "$2,560/wk [GEOGRAPHIC_DATA] , [US_STATE] [GEOGRAPHIC_DATA] RN - Med/Surg Nights…" at bounding box center [397, 544] width 251 height 128
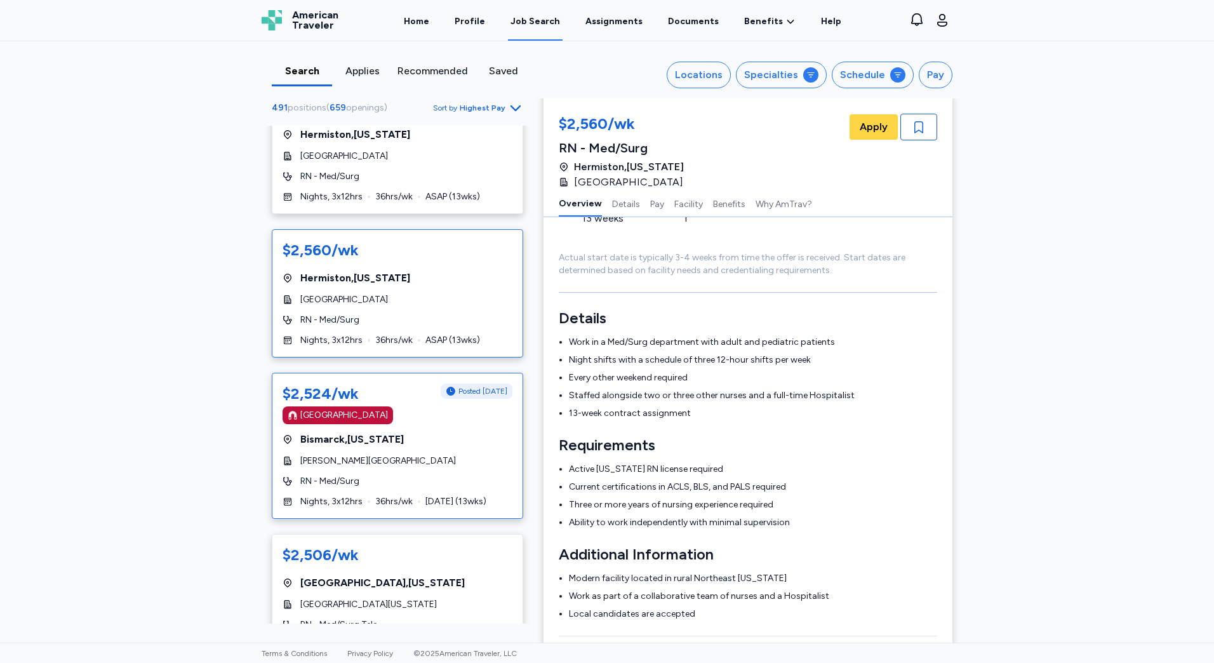
scroll to position [635, 0]
click at [428, 462] on div "[PERSON_NAME][GEOGRAPHIC_DATA]" at bounding box center [398, 457] width 230 height 13
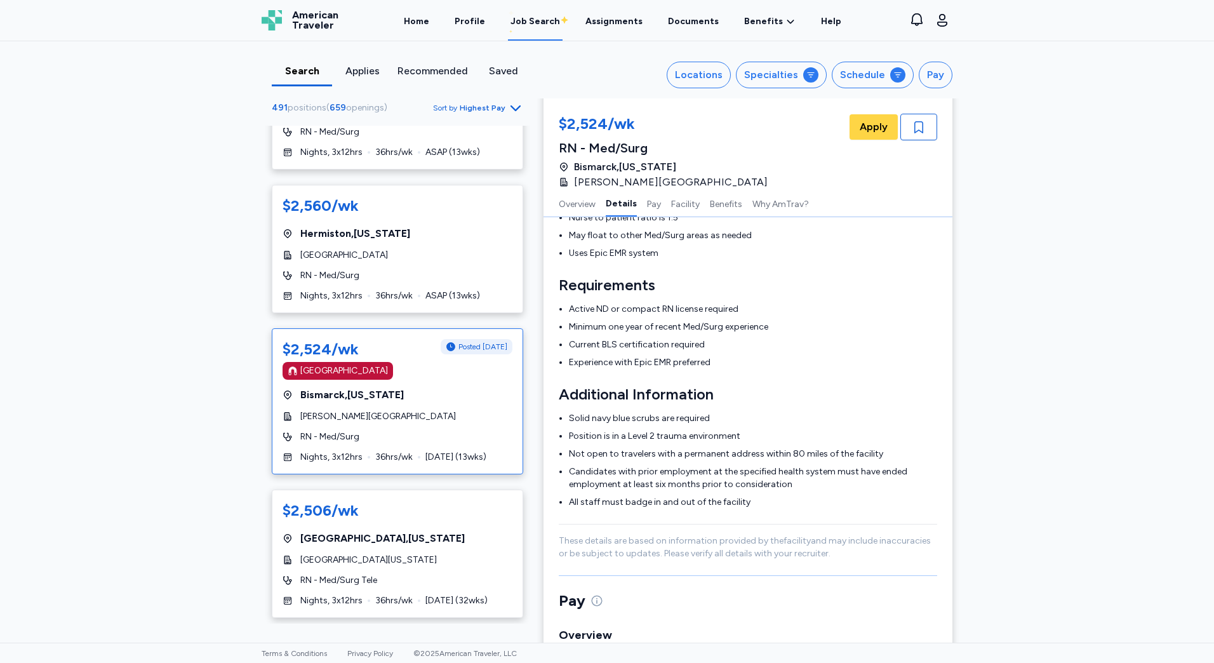
scroll to position [698, 0]
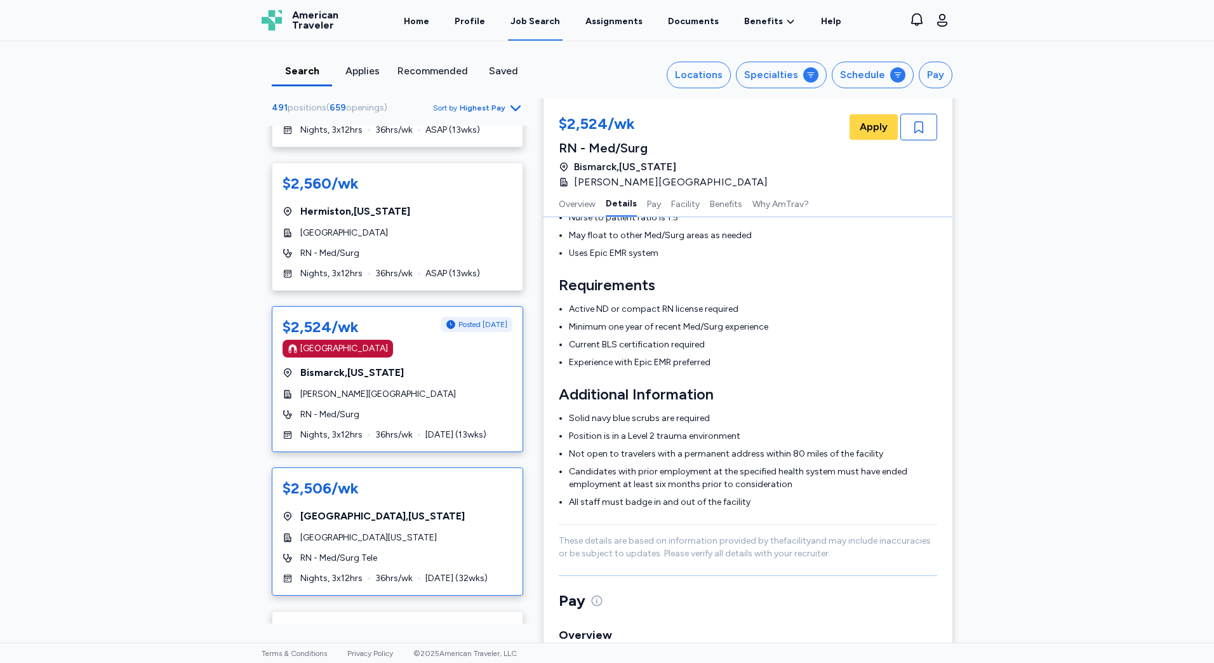
click at [389, 506] on div "$2,506/wk [GEOGRAPHIC_DATA] , [US_STATE][GEOGRAPHIC_DATA][US_STATE] RN - Med/Su…" at bounding box center [397, 531] width 251 height 128
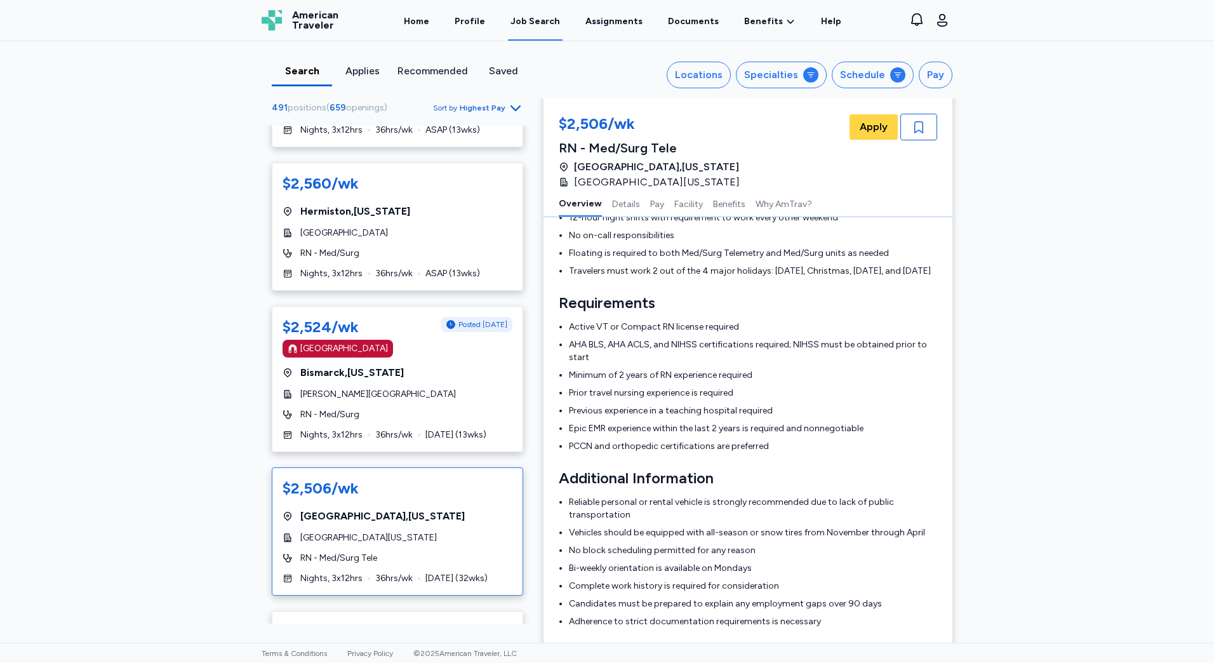
scroll to position [1, 0]
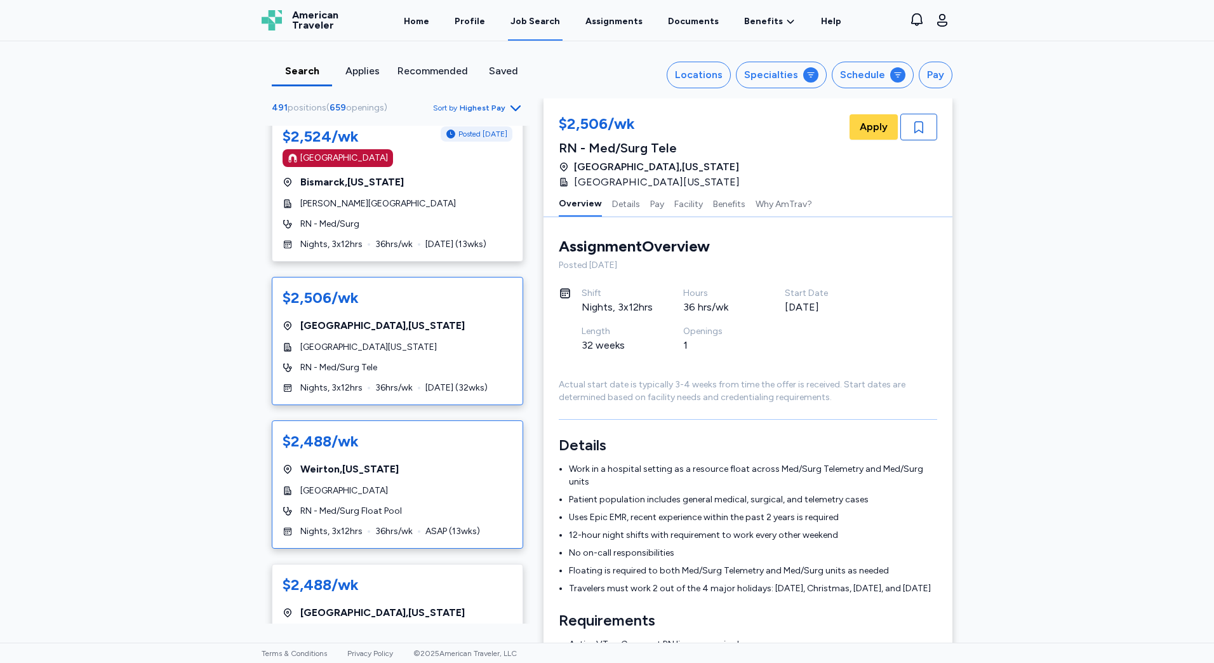
click at [390, 504] on div "$2,488/wk [GEOGRAPHIC_DATA] , [US_STATE][GEOGRAPHIC_DATA] RN - Med/Surg Float P…" at bounding box center [397, 484] width 251 height 128
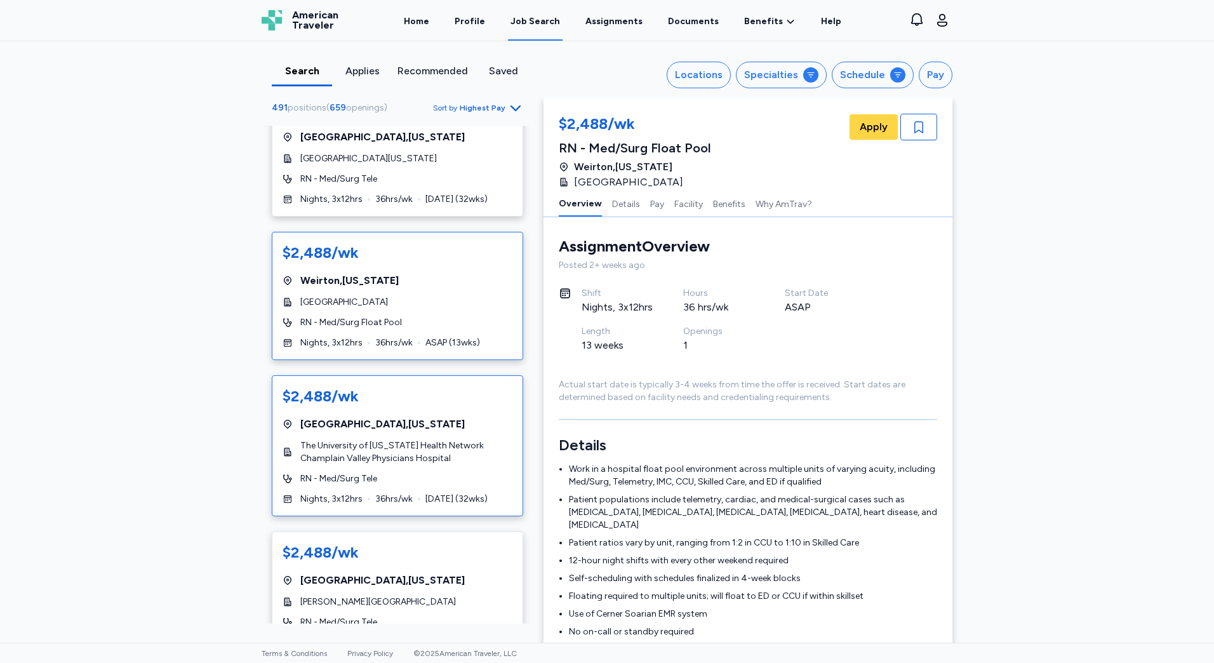
scroll to position [1079, 0]
click at [395, 497] on span "36 hrs/wk" at bounding box center [393, 497] width 37 height 13
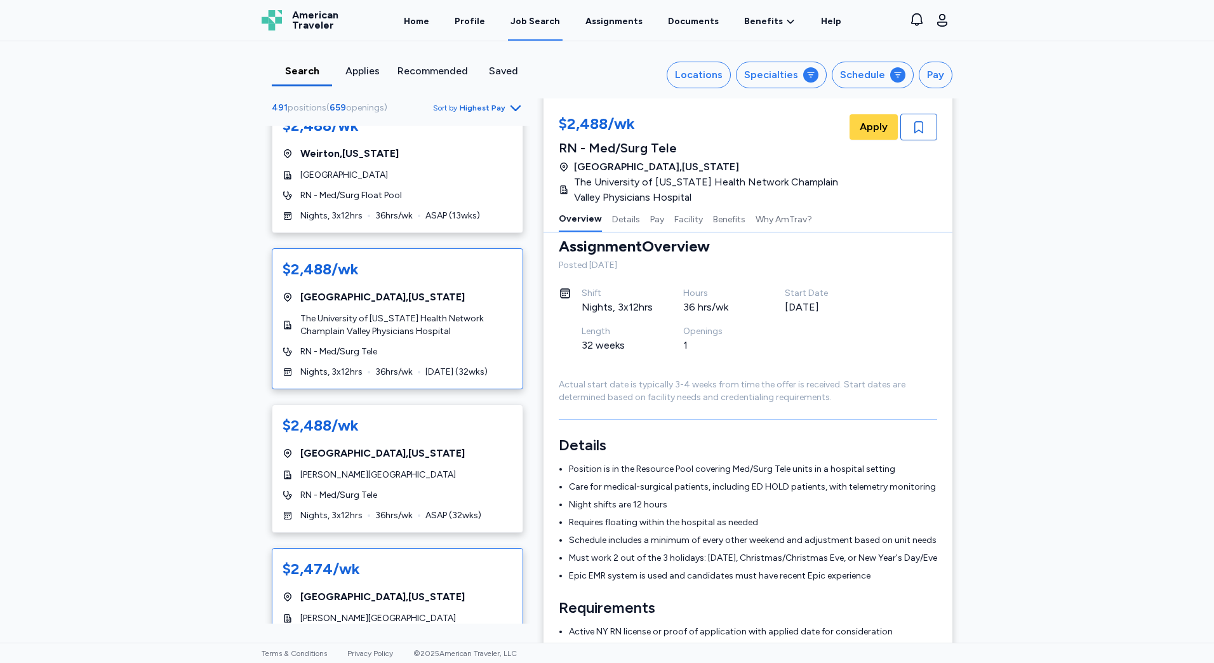
scroll to position [1270, 0]
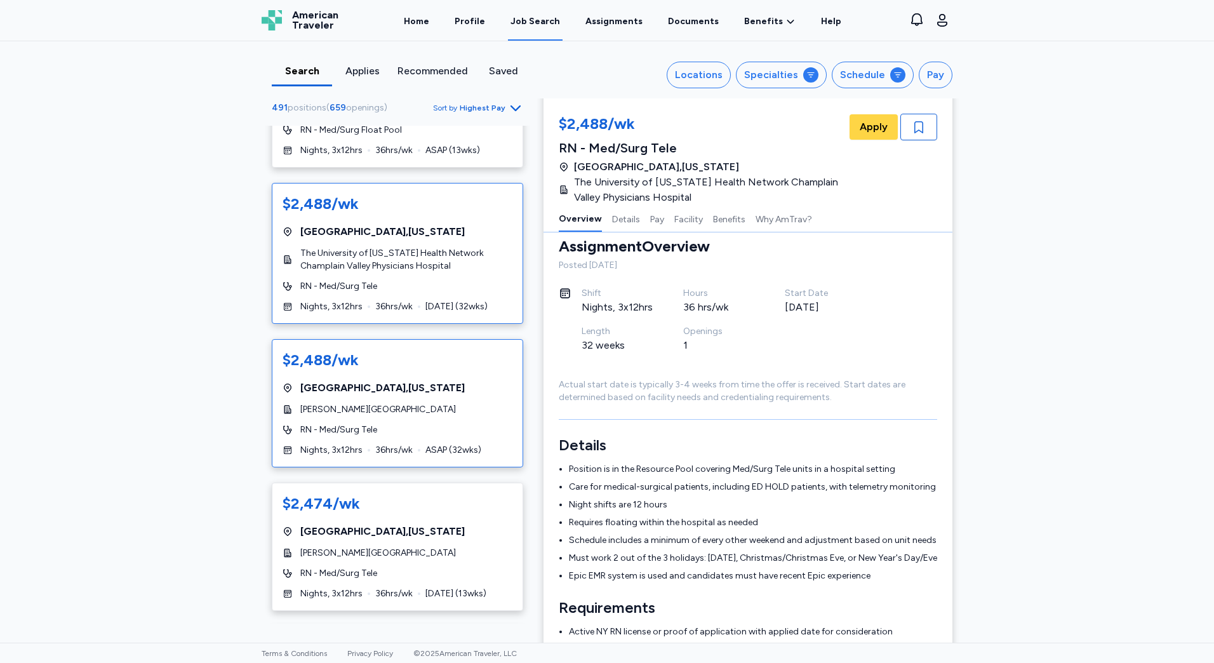
click at [420, 456] on div "$2,488/wk [GEOGRAPHIC_DATA] , [US_STATE][GEOGRAPHIC_DATA][PERSON_NAME] RN - Med…" at bounding box center [397, 403] width 251 height 128
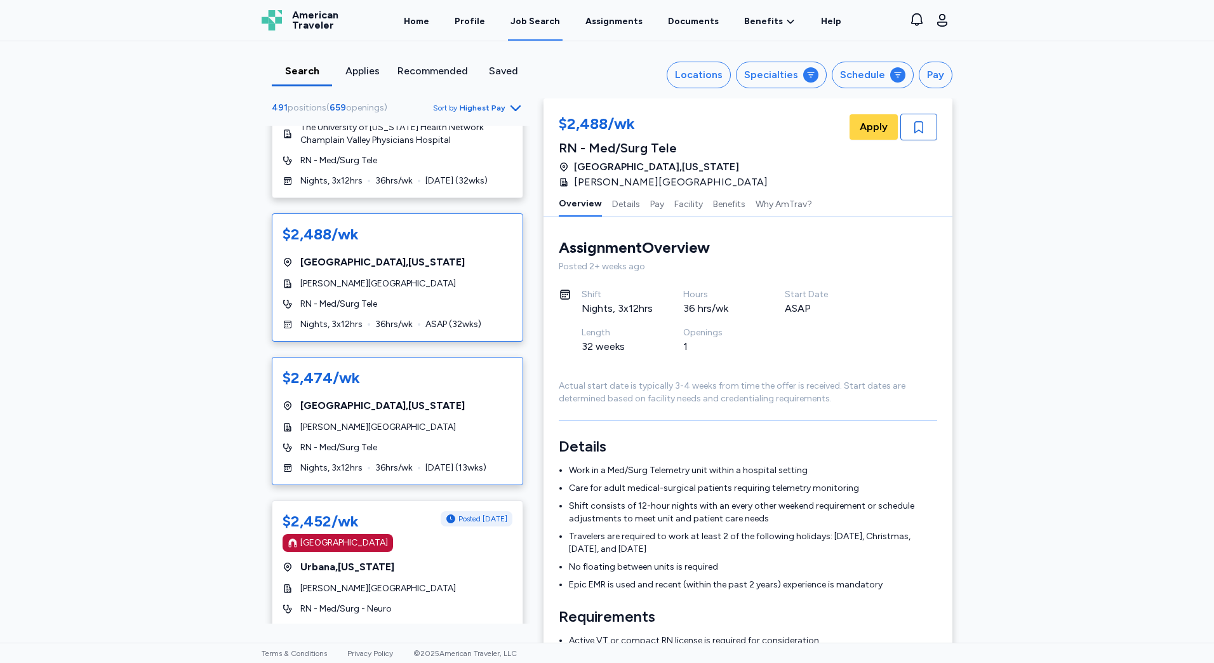
scroll to position [1397, 0]
click at [436, 432] on div "[PERSON_NAME][GEOGRAPHIC_DATA]" at bounding box center [398, 426] width 230 height 13
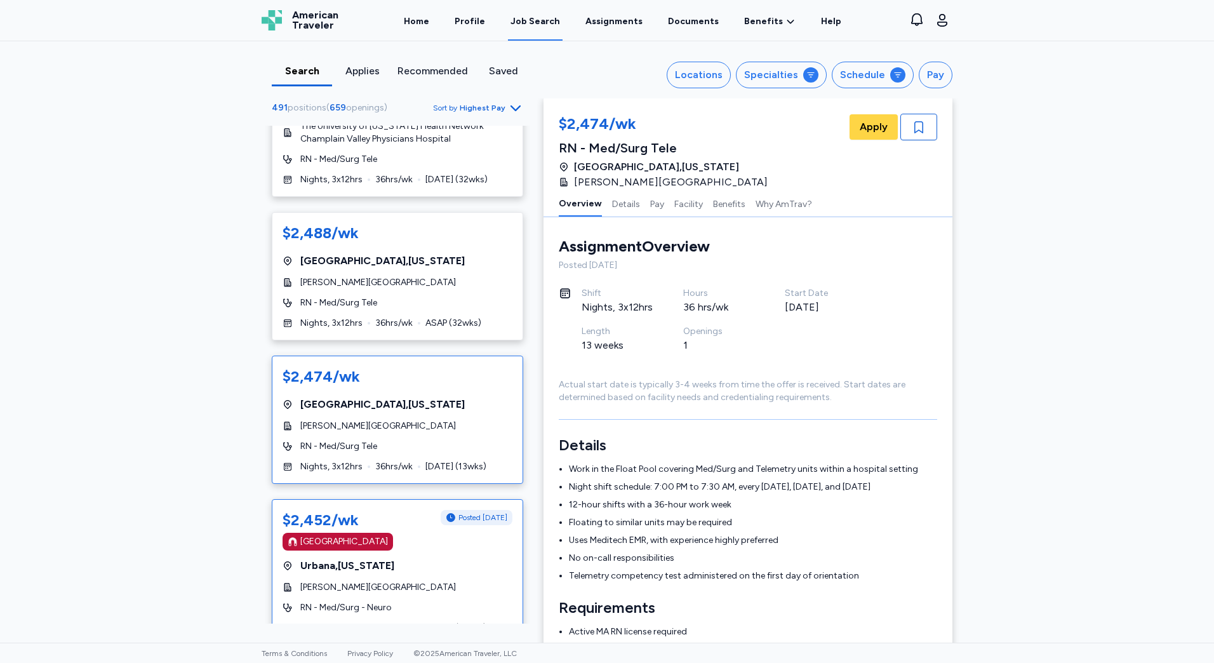
click at [395, 546] on div "[GEOGRAPHIC_DATA]" at bounding box center [398, 542] width 230 height 18
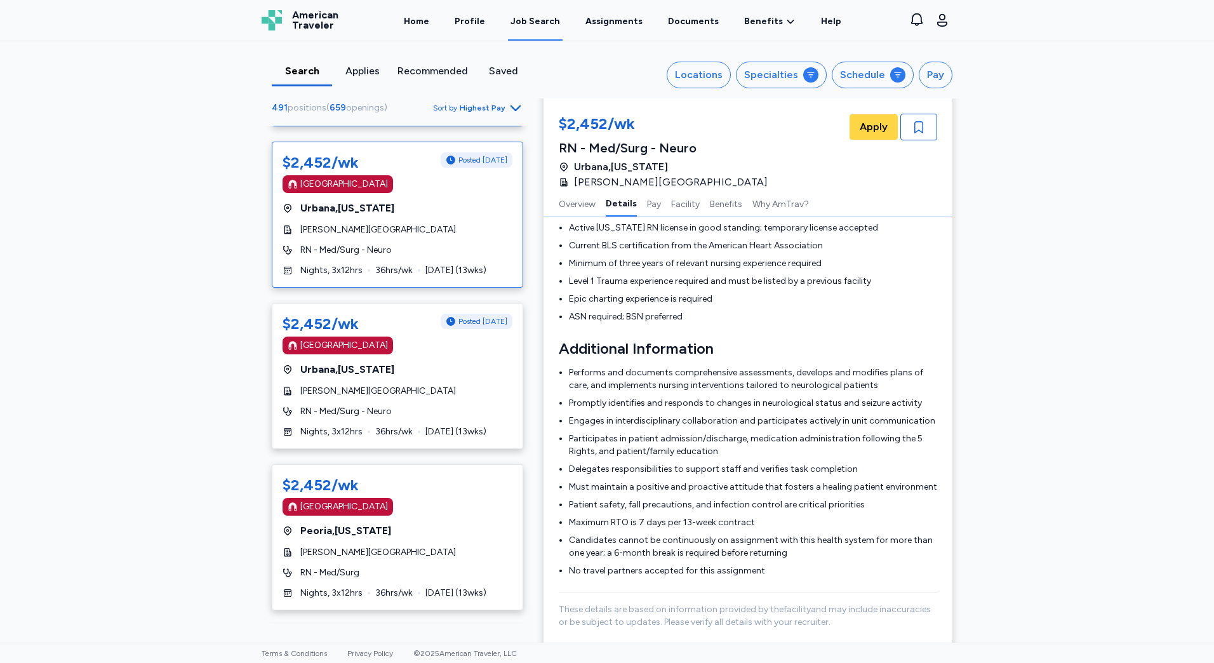
scroll to position [1524, 0]
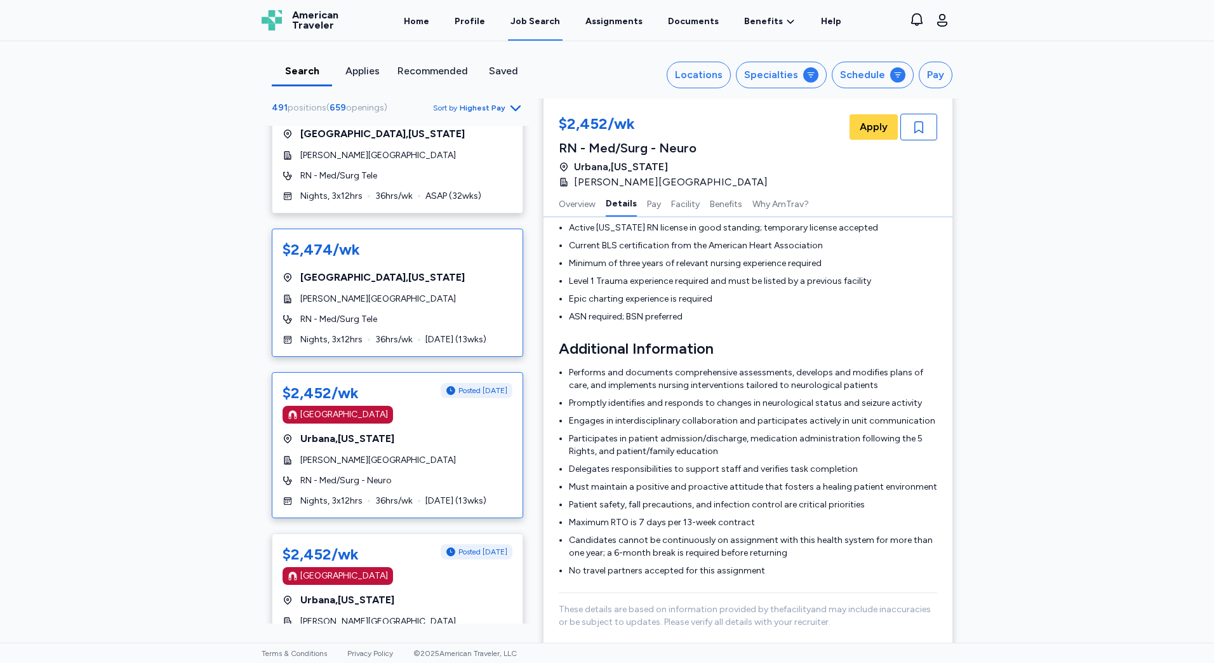
click at [372, 298] on div "[PERSON_NAME][GEOGRAPHIC_DATA]" at bounding box center [398, 299] width 230 height 13
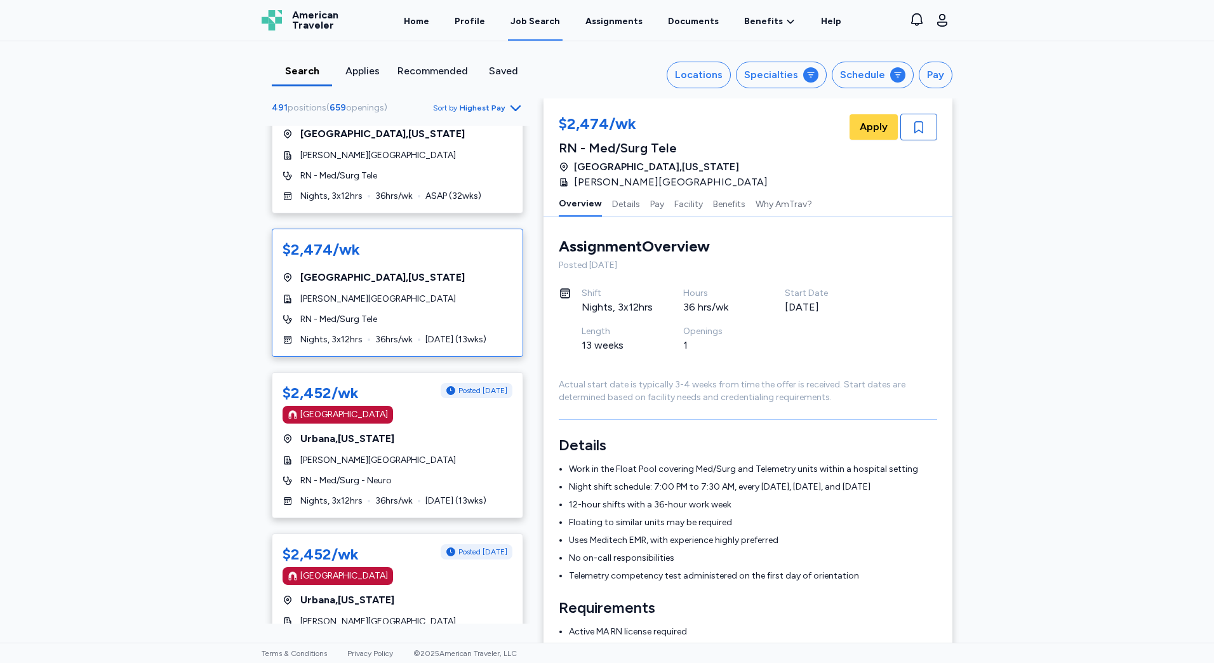
scroll to position [1333, 0]
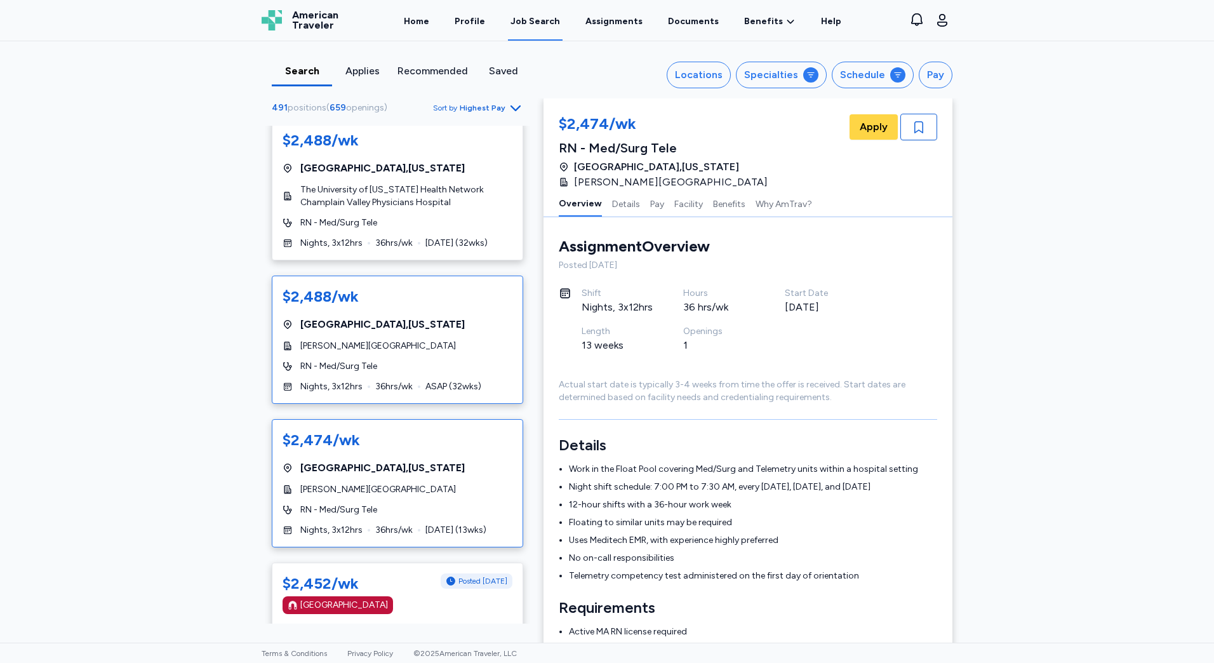
click at [415, 326] on div "[GEOGRAPHIC_DATA] , [US_STATE]" at bounding box center [398, 324] width 230 height 15
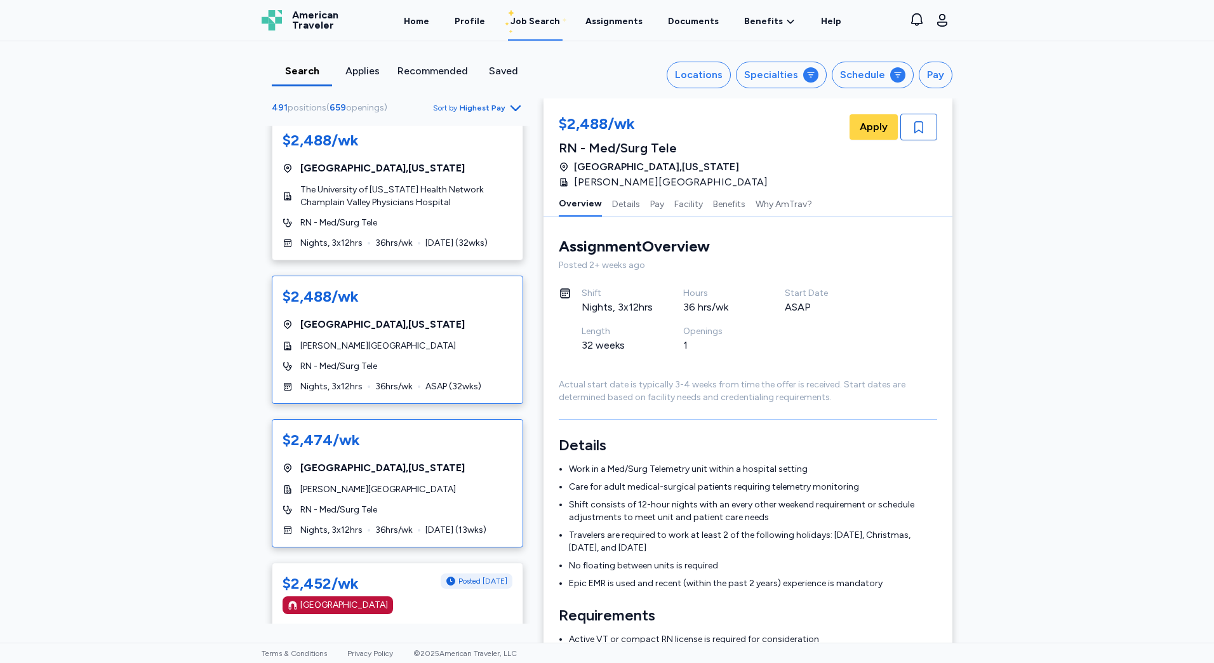
click at [409, 433] on div "$2,474/wk" at bounding box center [398, 440] width 230 height 20
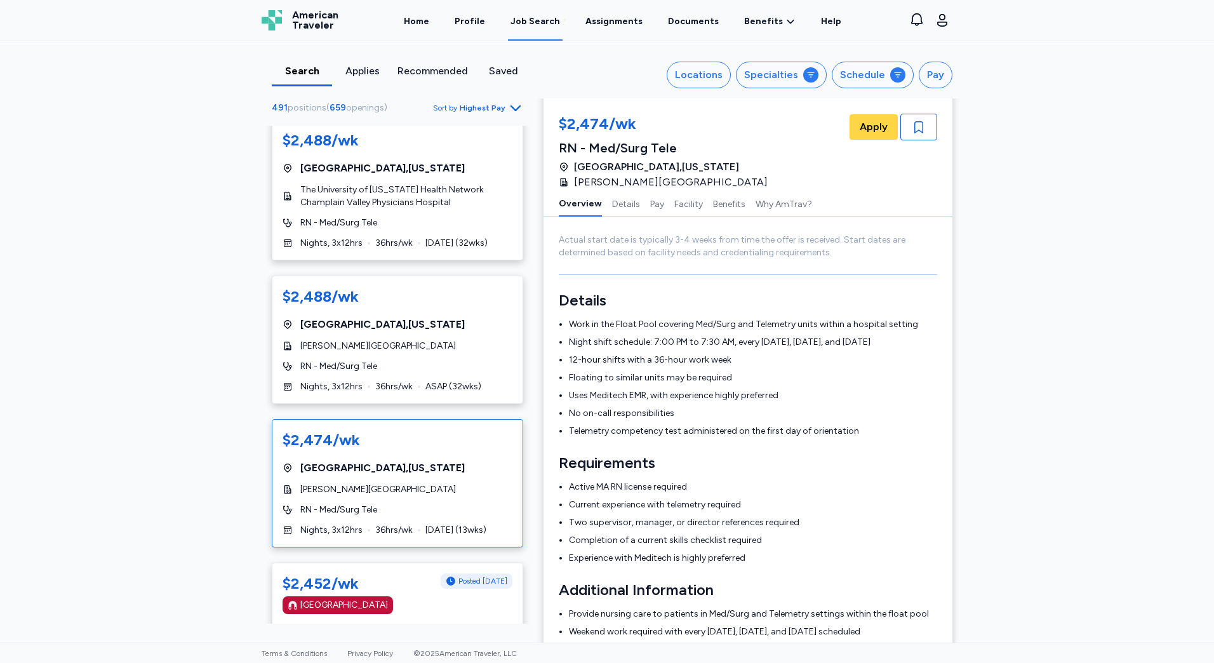
scroll to position [192, 0]
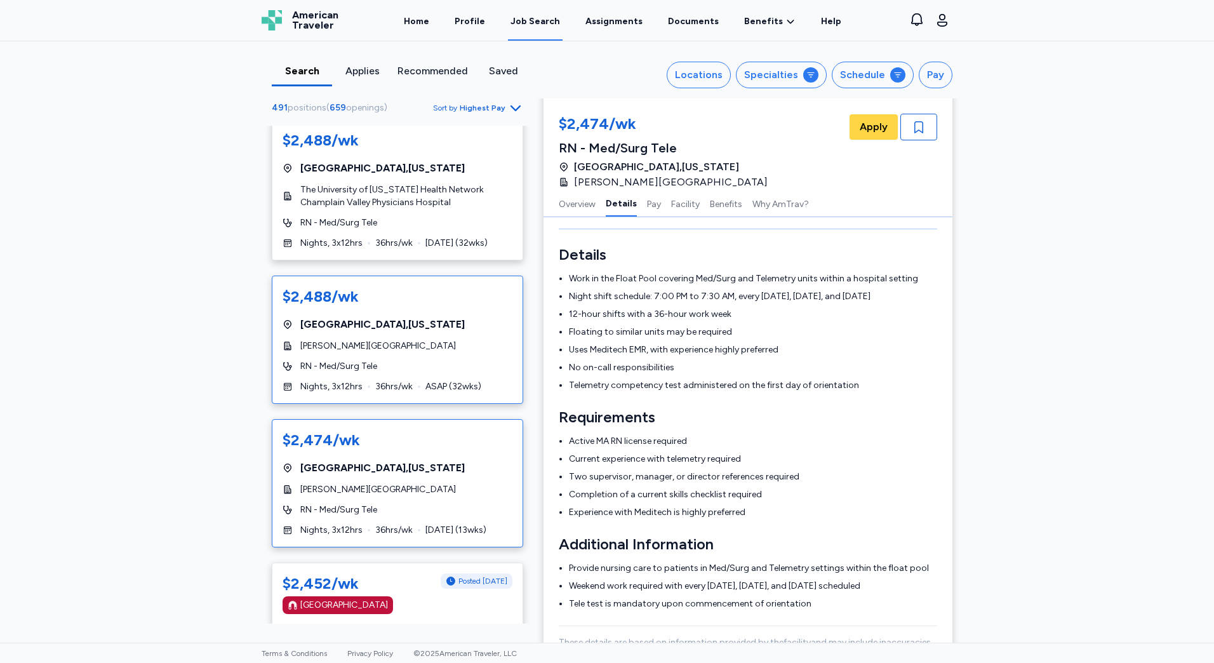
click at [397, 323] on div "[GEOGRAPHIC_DATA] , [US_STATE]" at bounding box center [398, 324] width 230 height 15
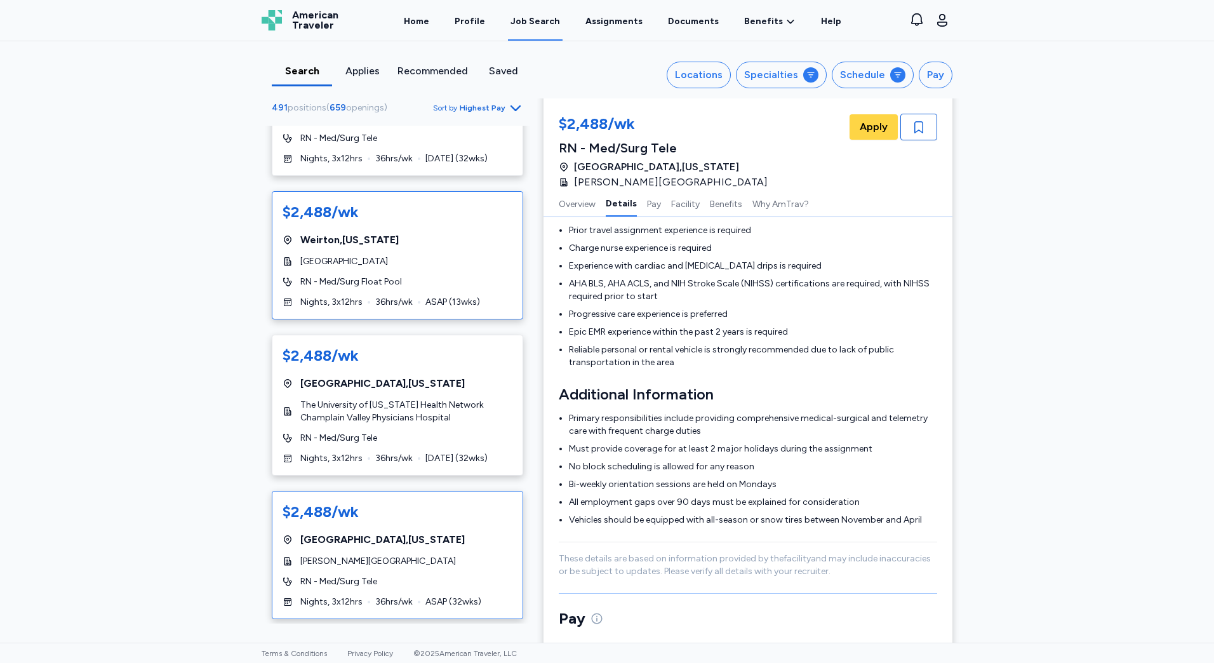
scroll to position [1079, 0]
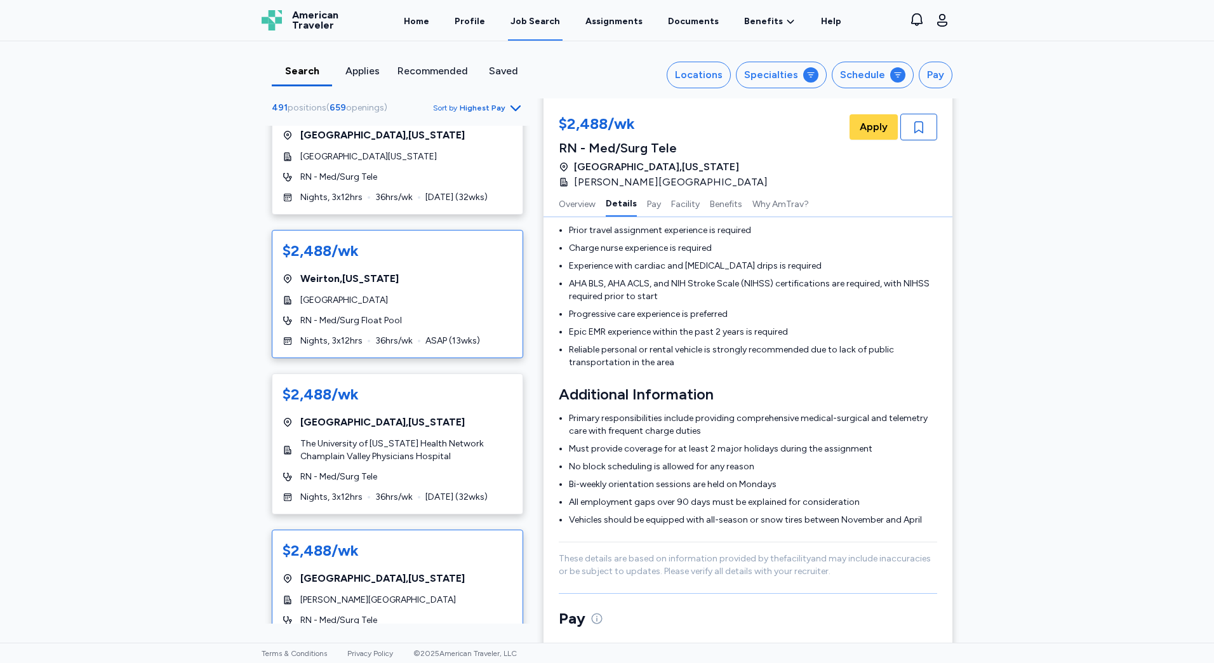
click at [413, 319] on div "RN - Med/Surg Float Pool" at bounding box center [398, 320] width 230 height 13
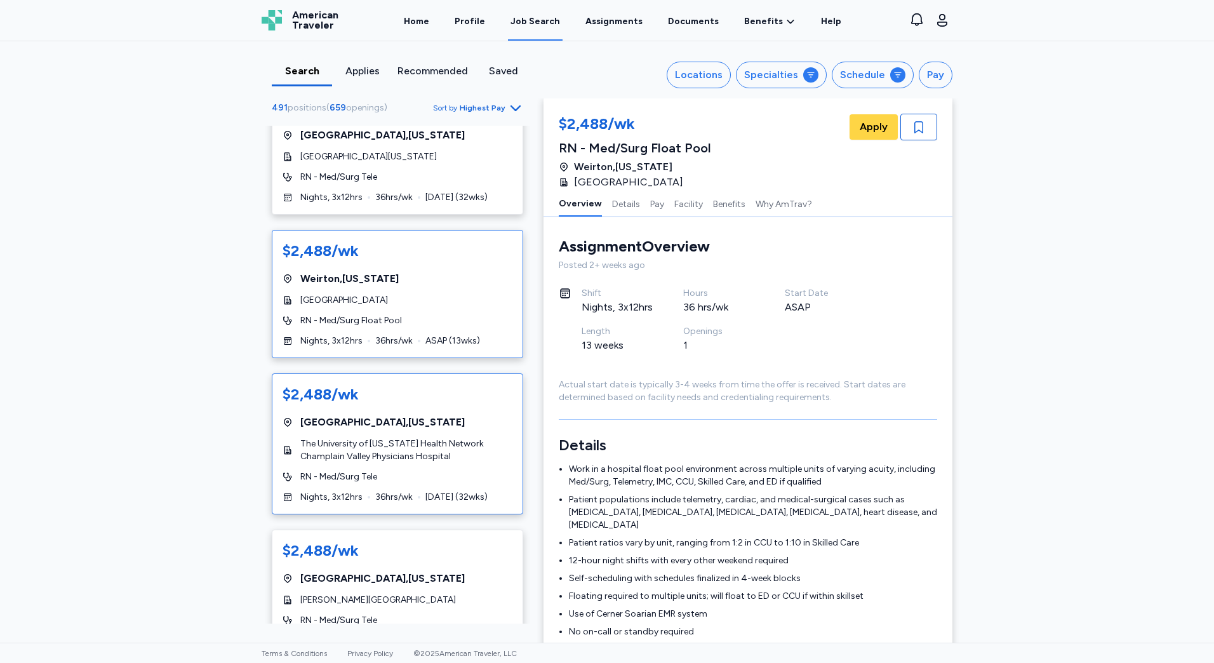
click at [397, 422] on div "[GEOGRAPHIC_DATA] , [US_STATE]" at bounding box center [398, 422] width 230 height 15
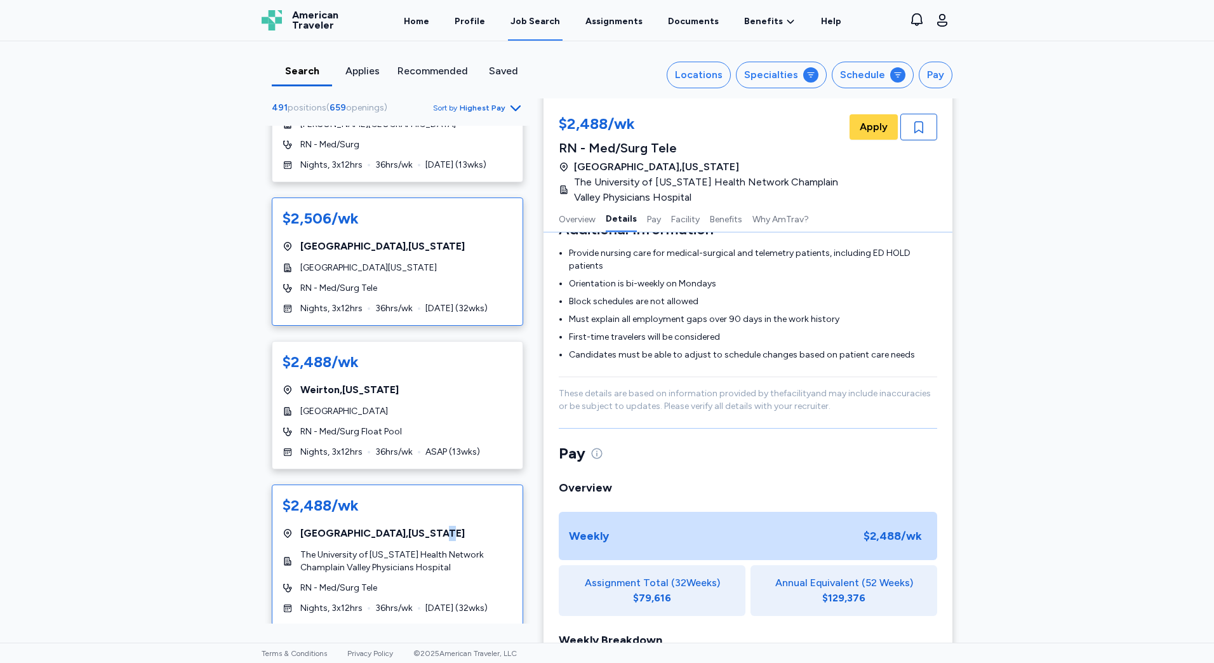
scroll to position [889, 0]
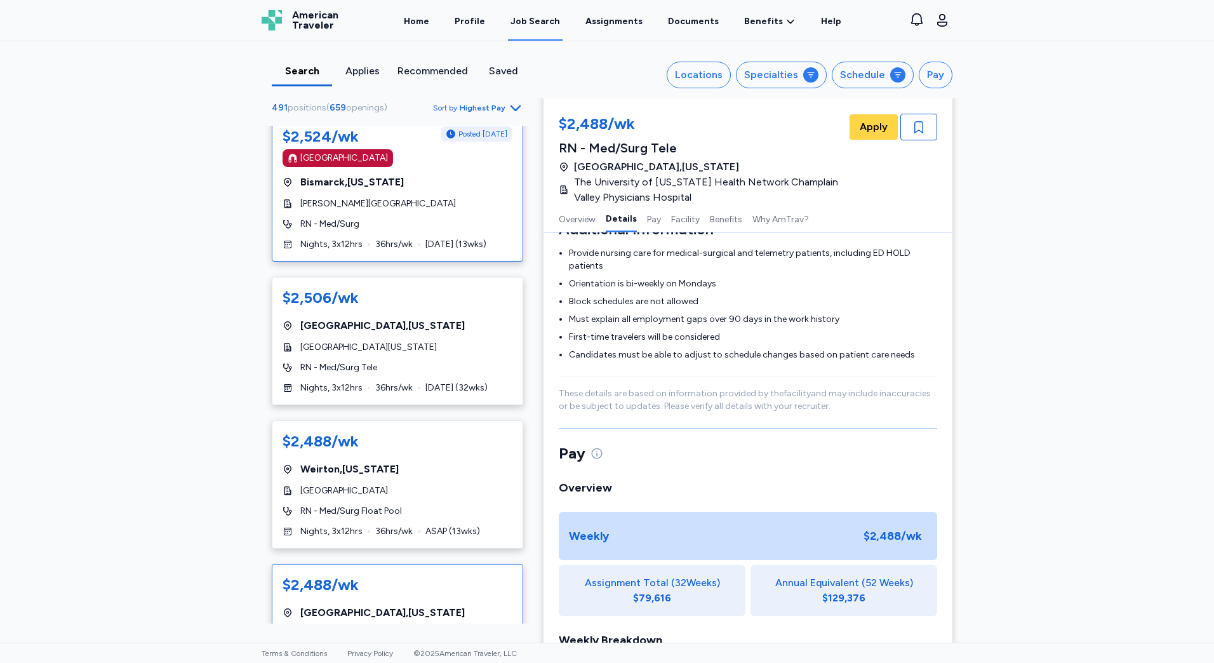
click at [444, 223] on div "RN - Med/Surg" at bounding box center [398, 224] width 230 height 13
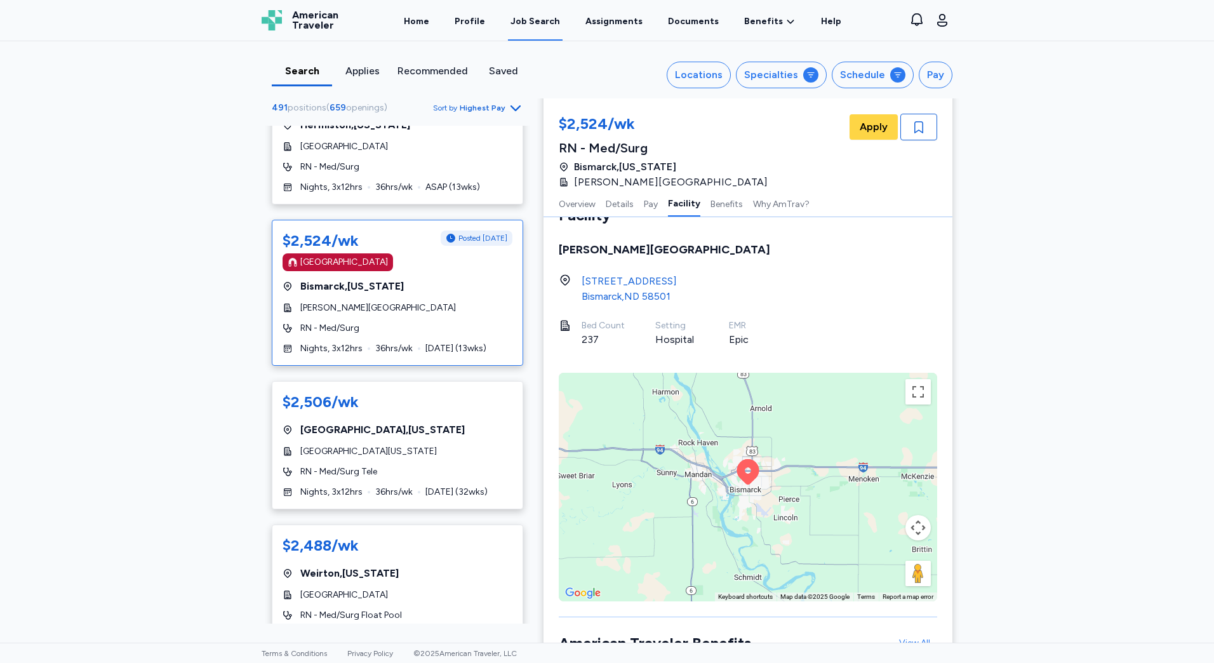
scroll to position [762, 0]
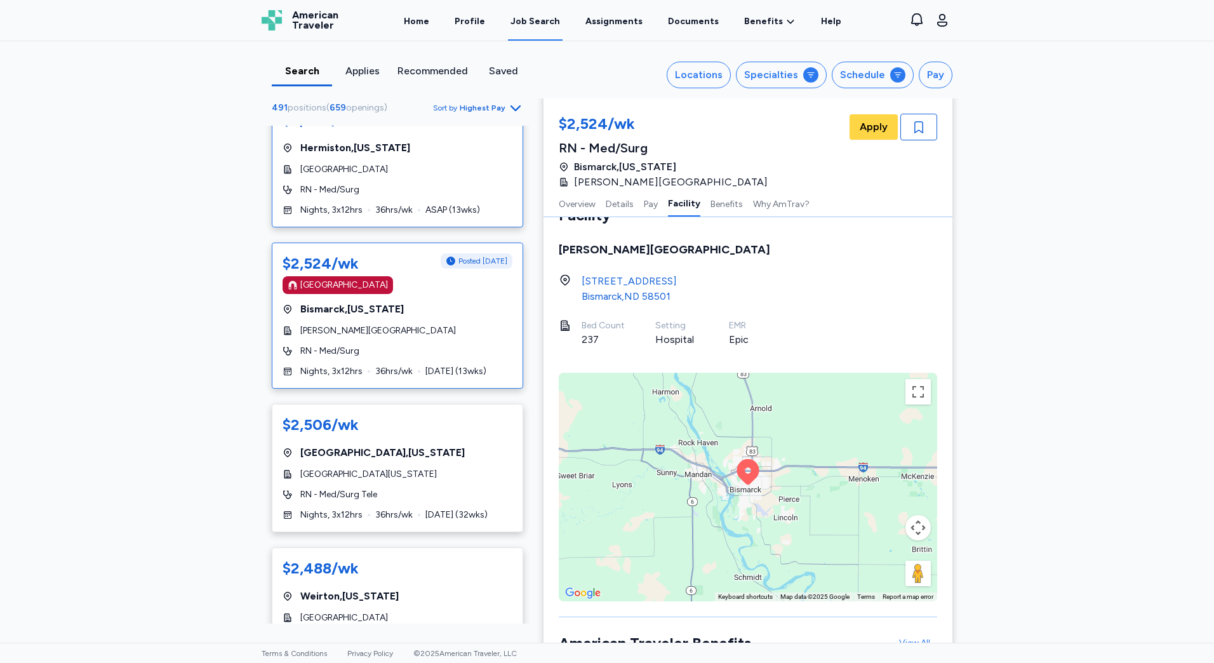
click at [377, 204] on span "36 hrs/wk" at bounding box center [393, 210] width 37 height 13
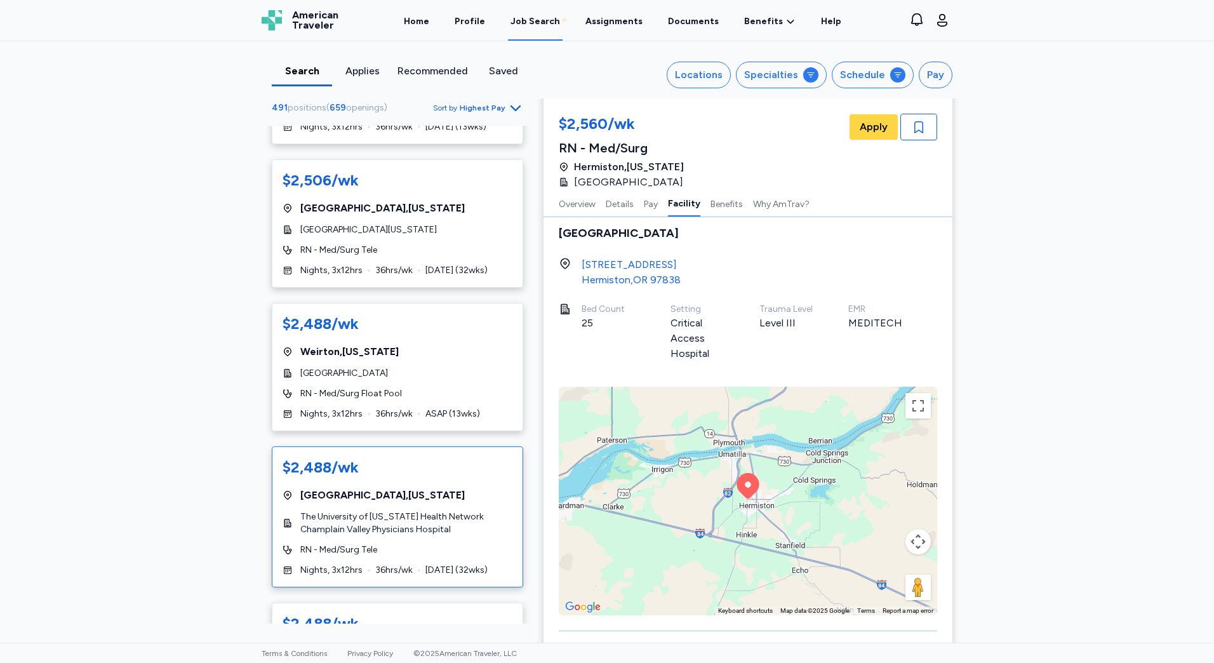
scroll to position [1016, 0]
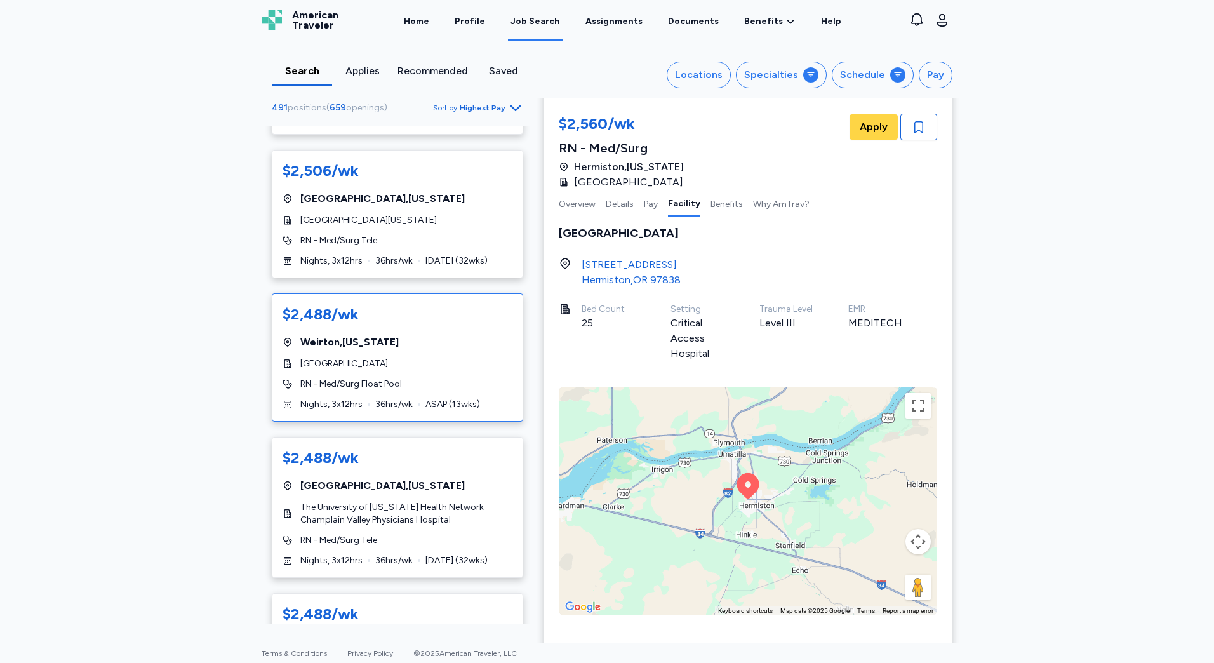
click at [429, 395] on div "$2,488/wk [GEOGRAPHIC_DATA] , [US_STATE][GEOGRAPHIC_DATA] RN - Med/Surg Float P…" at bounding box center [397, 357] width 251 height 128
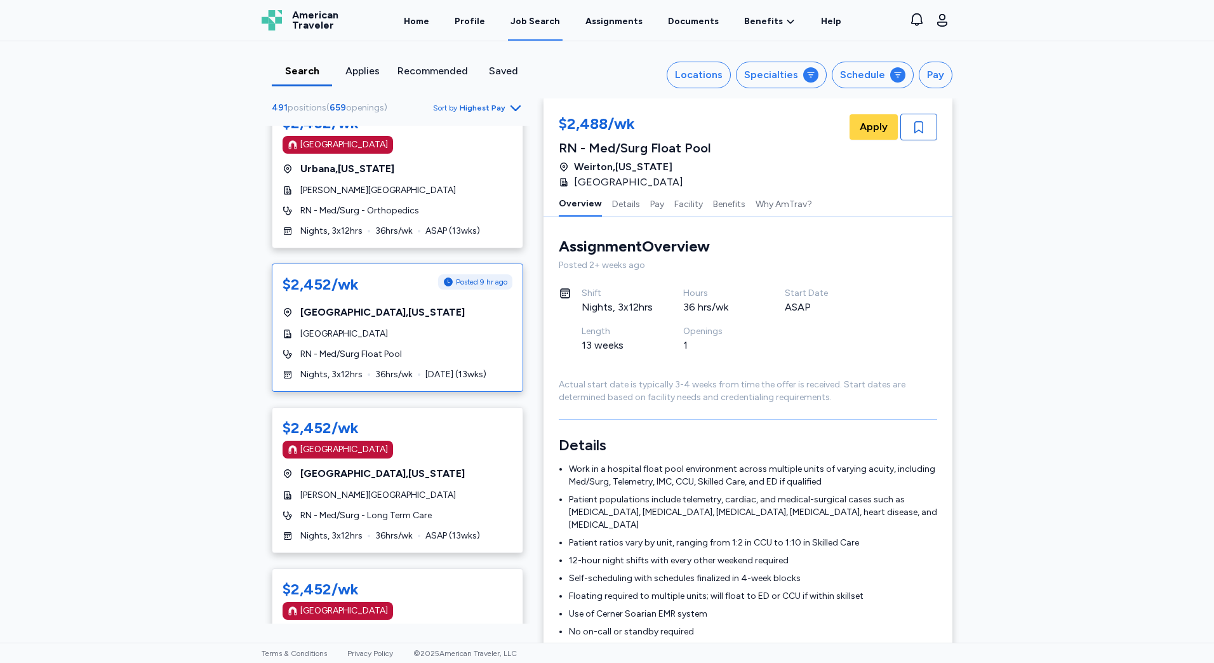
scroll to position [3428, 0]
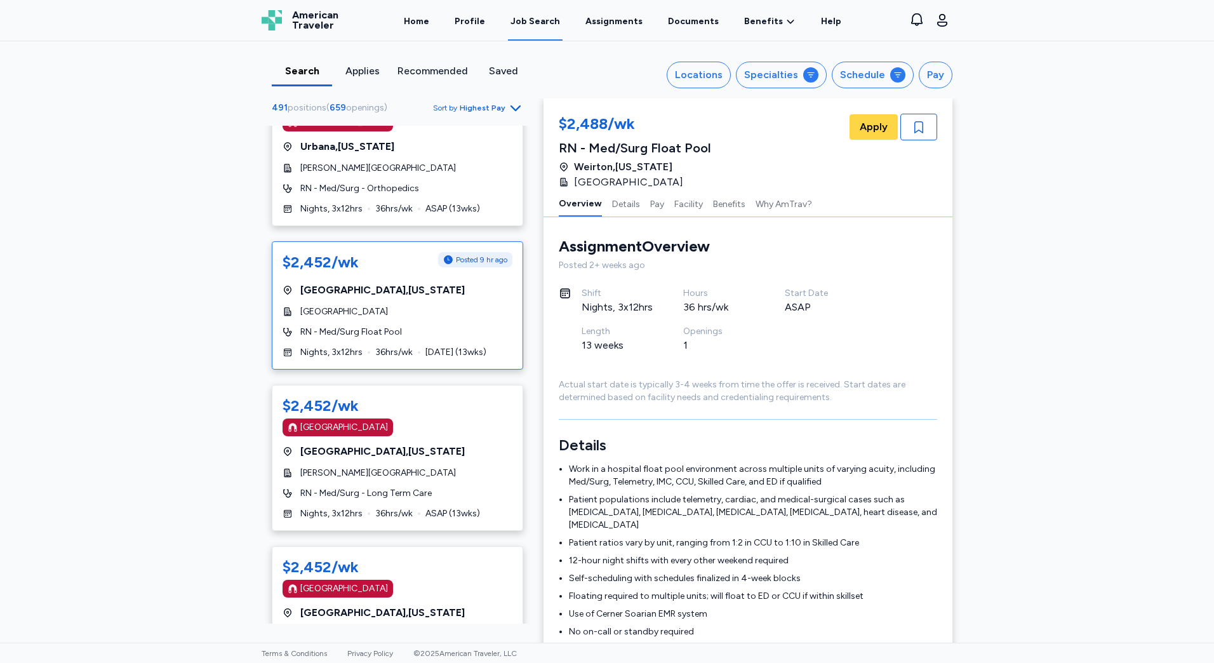
click at [347, 321] on div "$2,452/wk Posted 9 hr ago [GEOGRAPHIC_DATA] , [US_STATE][GEOGRAPHIC_DATA] RN - …" at bounding box center [397, 305] width 251 height 128
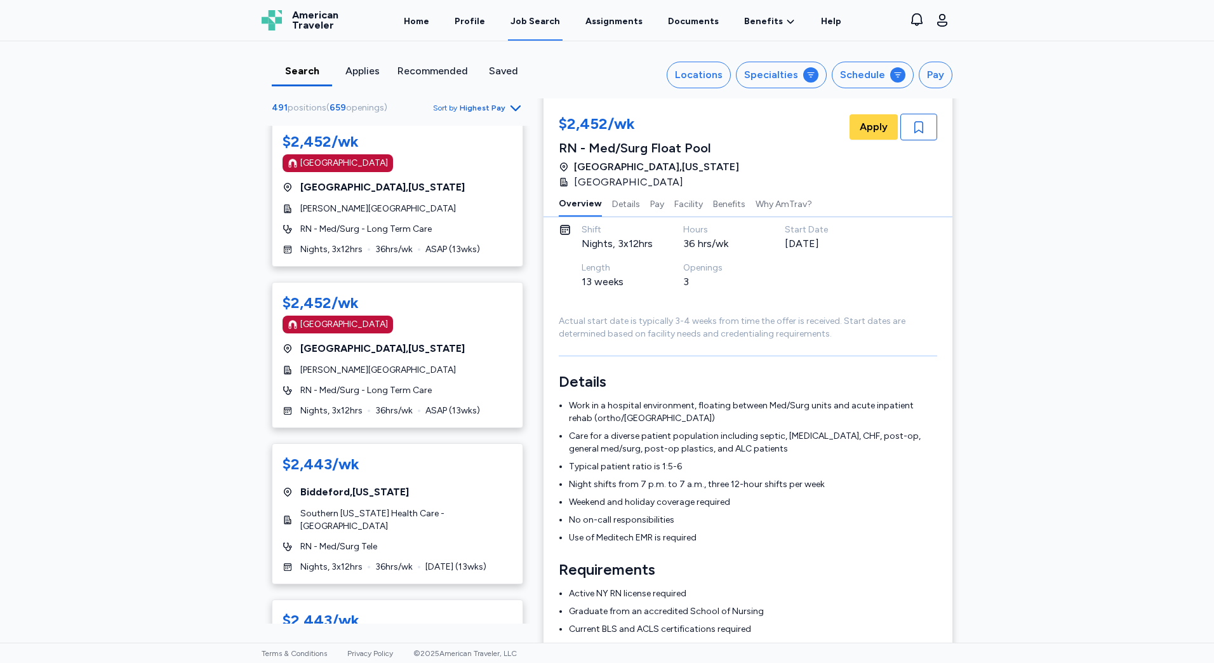
scroll to position [3746, 0]
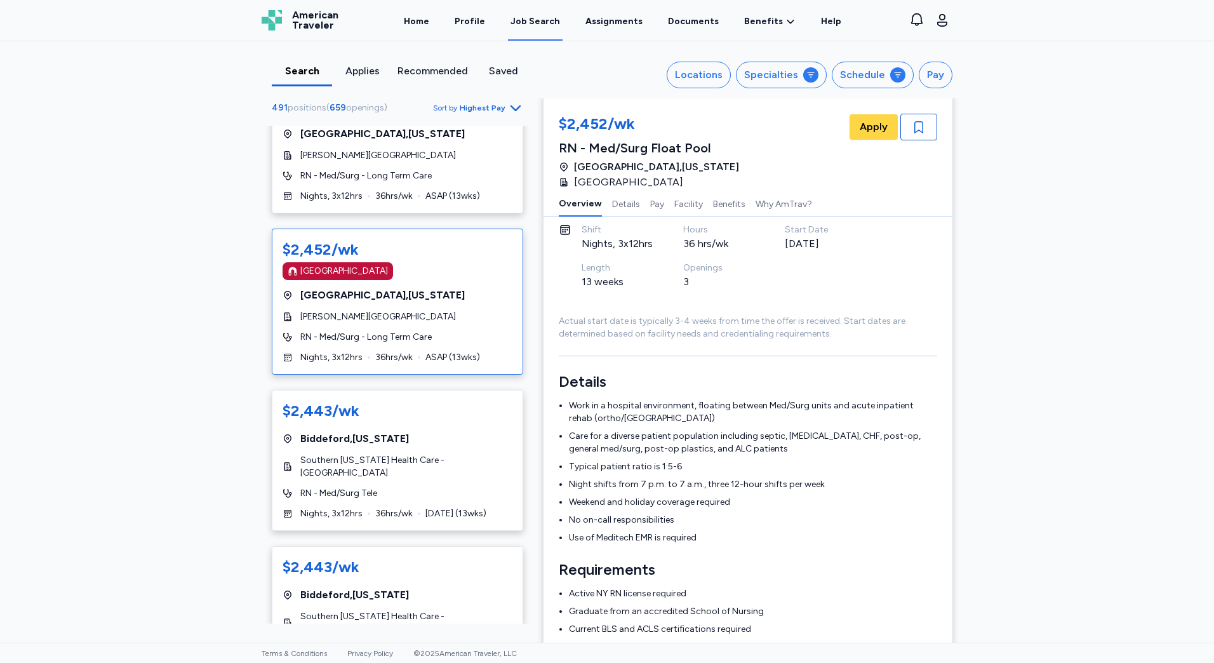
click at [333, 343] on span "RN - Med/Surg - Long Term Care" at bounding box center [365, 337] width 131 height 13
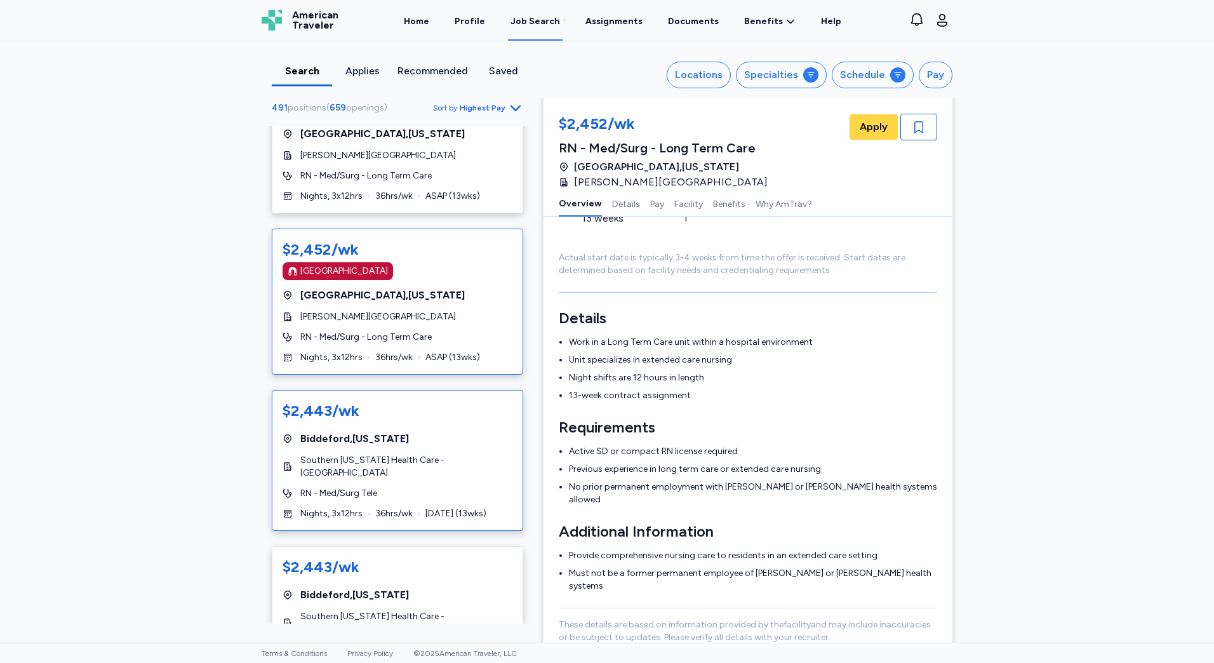
click at [444, 421] on div "$2,443/wk" at bounding box center [398, 411] width 230 height 20
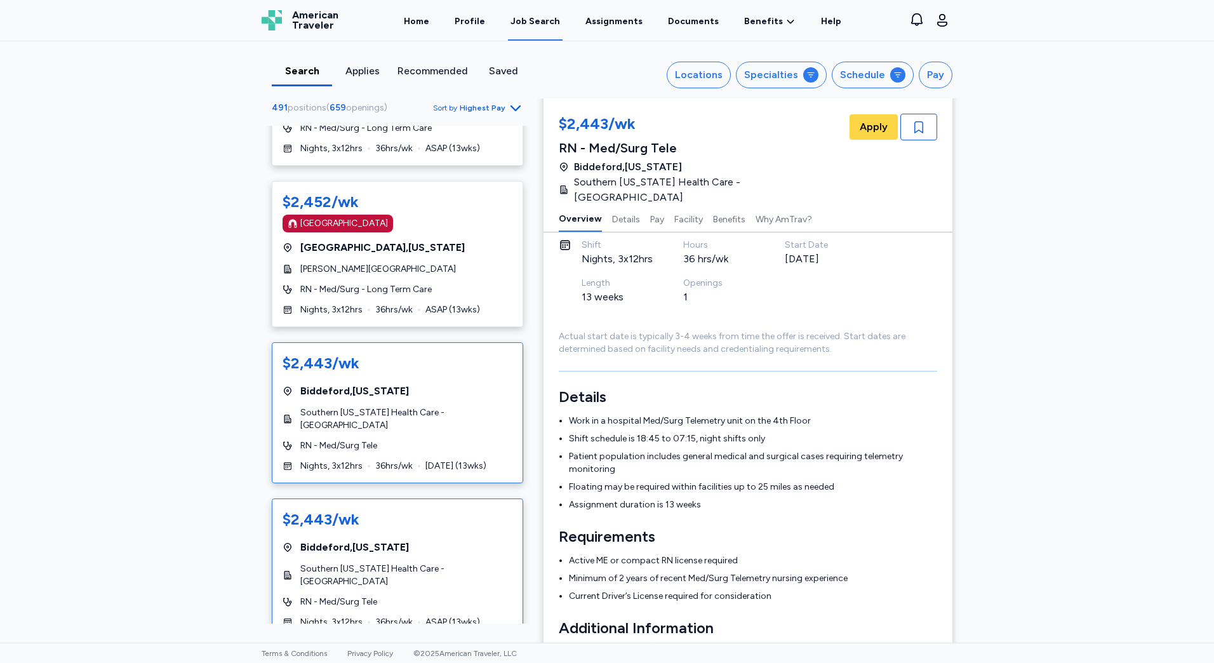
scroll to position [3873, 0]
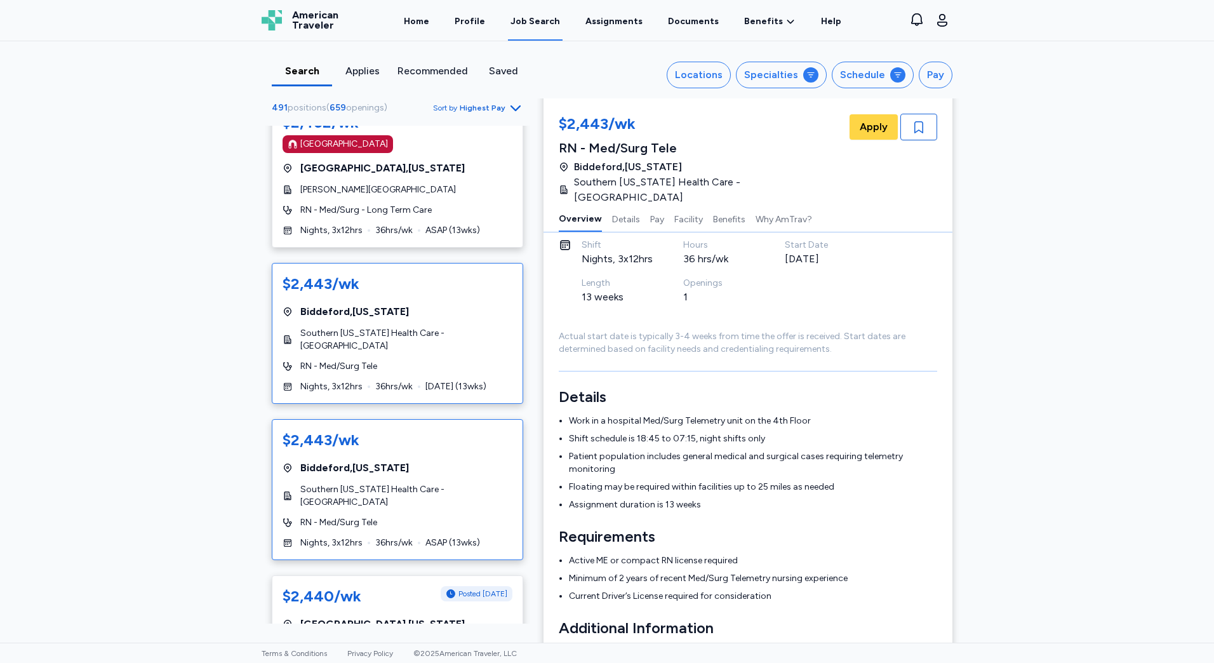
click at [413, 469] on div "$2,443/wk [GEOGRAPHIC_DATA] , [US_STATE] Southern [US_STATE] Health Care - [GEO…" at bounding box center [397, 489] width 251 height 141
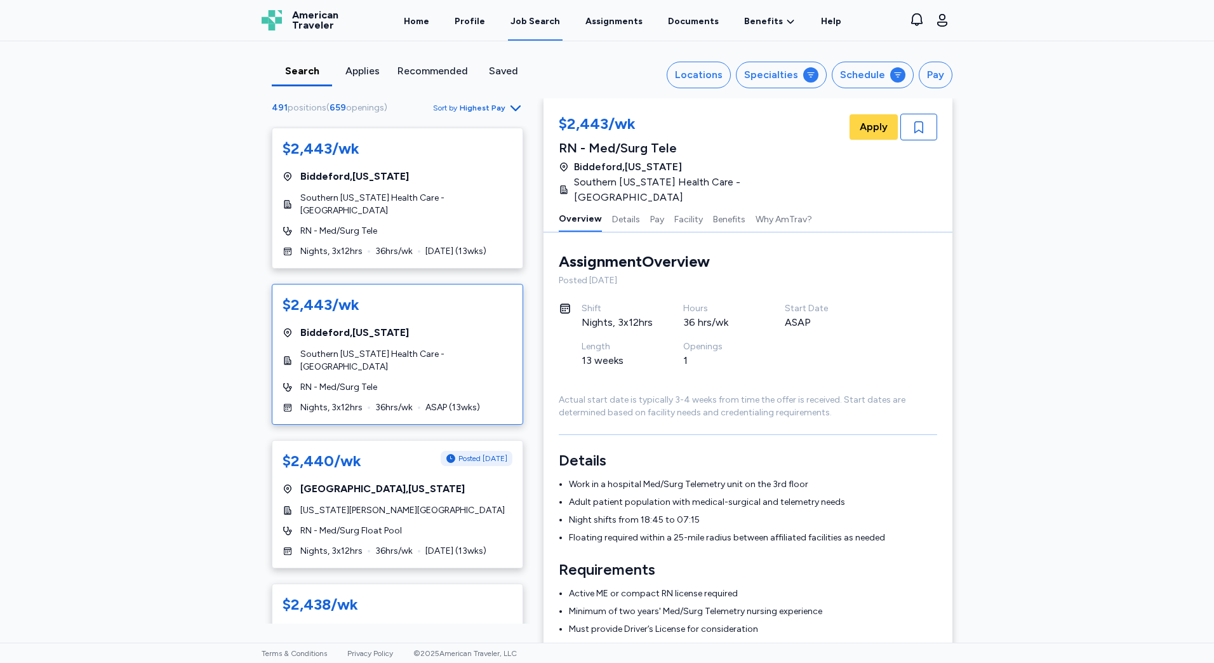
scroll to position [4126, 0]
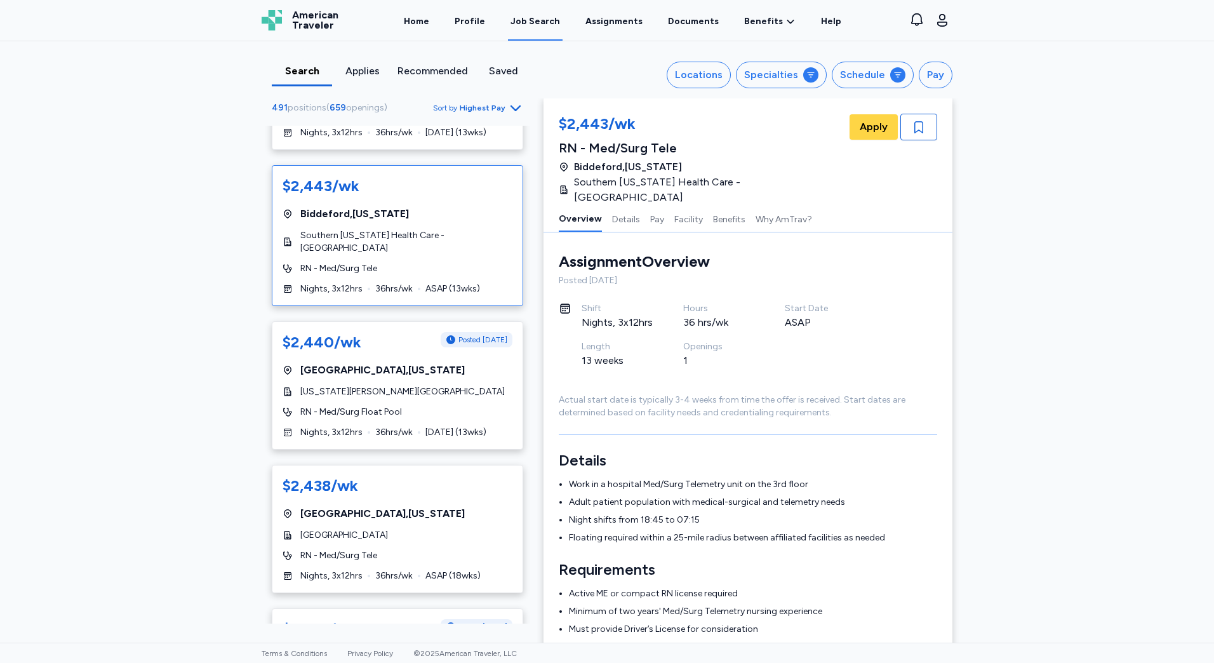
click at [415, 470] on div "$2,438/wk [GEOGRAPHIC_DATA] , [US_STATE] [GEOGRAPHIC_DATA] RN - Med/Surg Tele N…" at bounding box center [397, 529] width 251 height 128
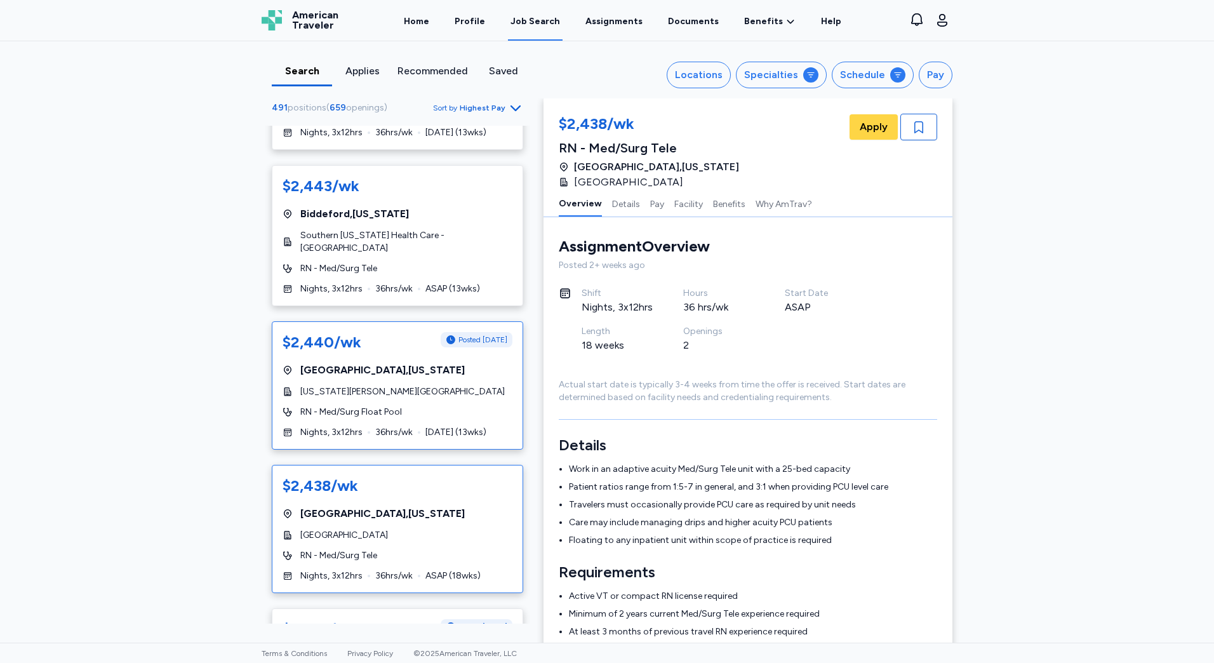
click at [406, 416] on div "RN - Med/Surg Float Pool" at bounding box center [398, 412] width 230 height 13
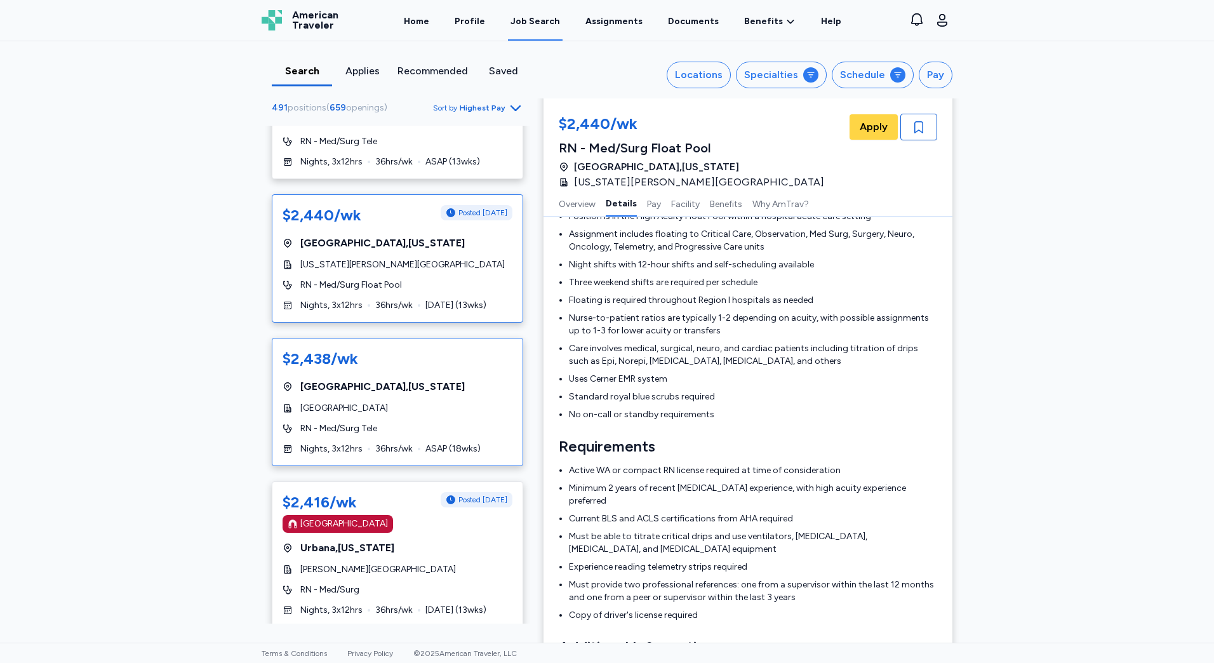
click at [356, 420] on div "$2,438/wk [GEOGRAPHIC_DATA] , [US_STATE] [GEOGRAPHIC_DATA] RN - Med/Surg Tele N…" at bounding box center [397, 402] width 251 height 128
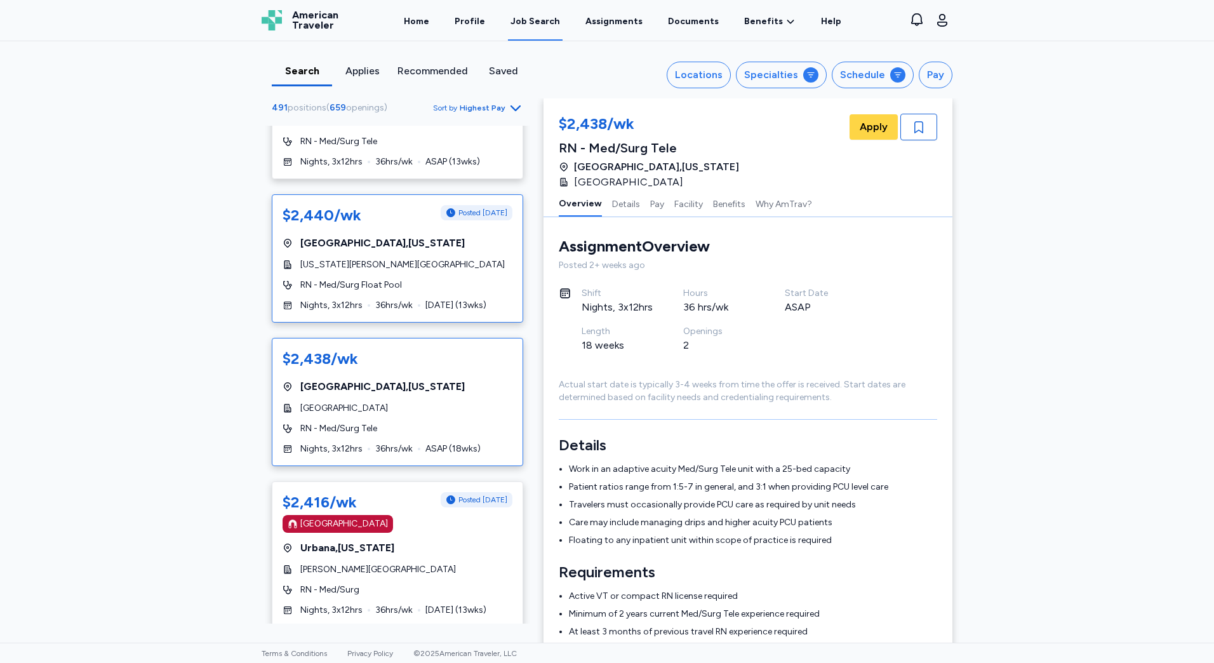
click at [423, 292] on div "$2,440/wk Posted [DATE] [GEOGRAPHIC_DATA] , [US_STATE][GEOGRAPHIC_DATA][US_STAT…" at bounding box center [397, 258] width 251 height 128
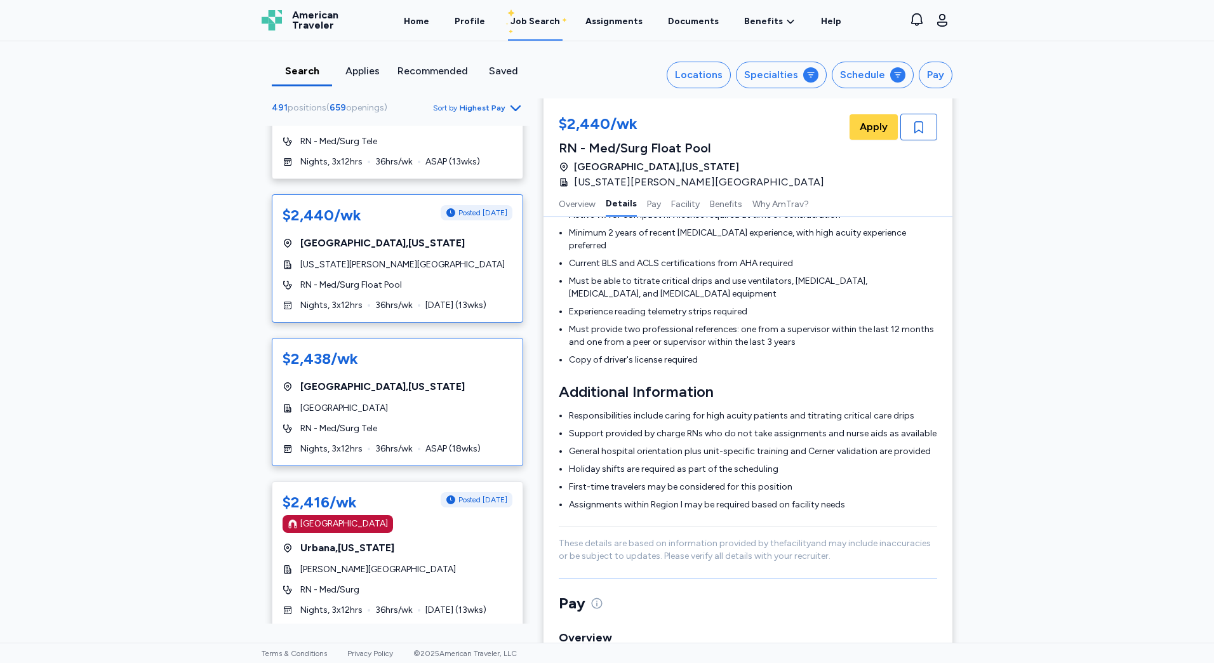
click at [437, 428] on div "RN - Med/Surg Tele" at bounding box center [398, 428] width 230 height 13
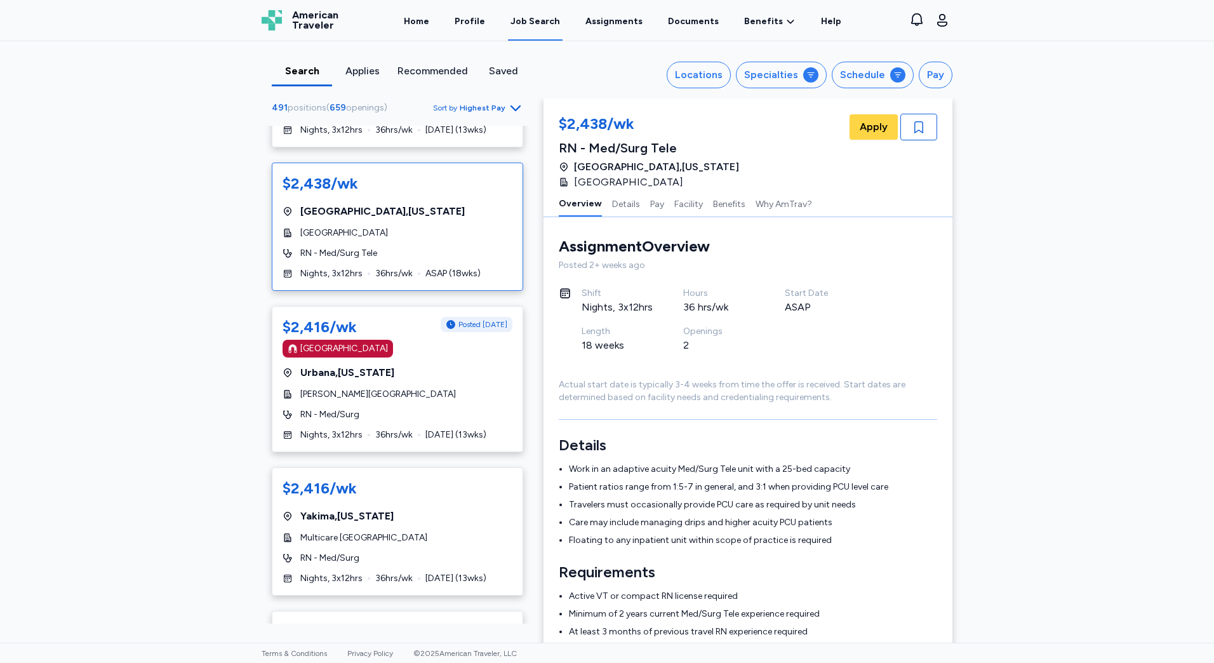
scroll to position [4507, 0]
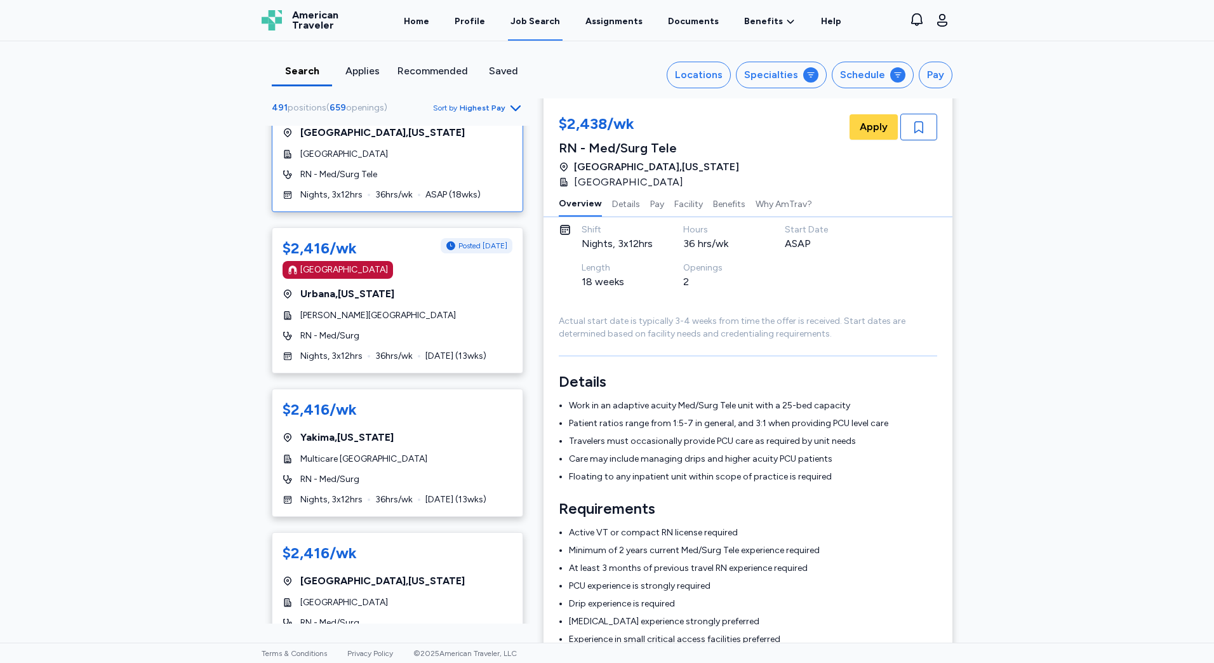
click at [414, 493] on div "Nights, 3x12hrs 36 hrs/wk [DATE] ( 13 wks)" at bounding box center [398, 499] width 230 height 13
